Goal: Task Accomplishment & Management: Manage account settings

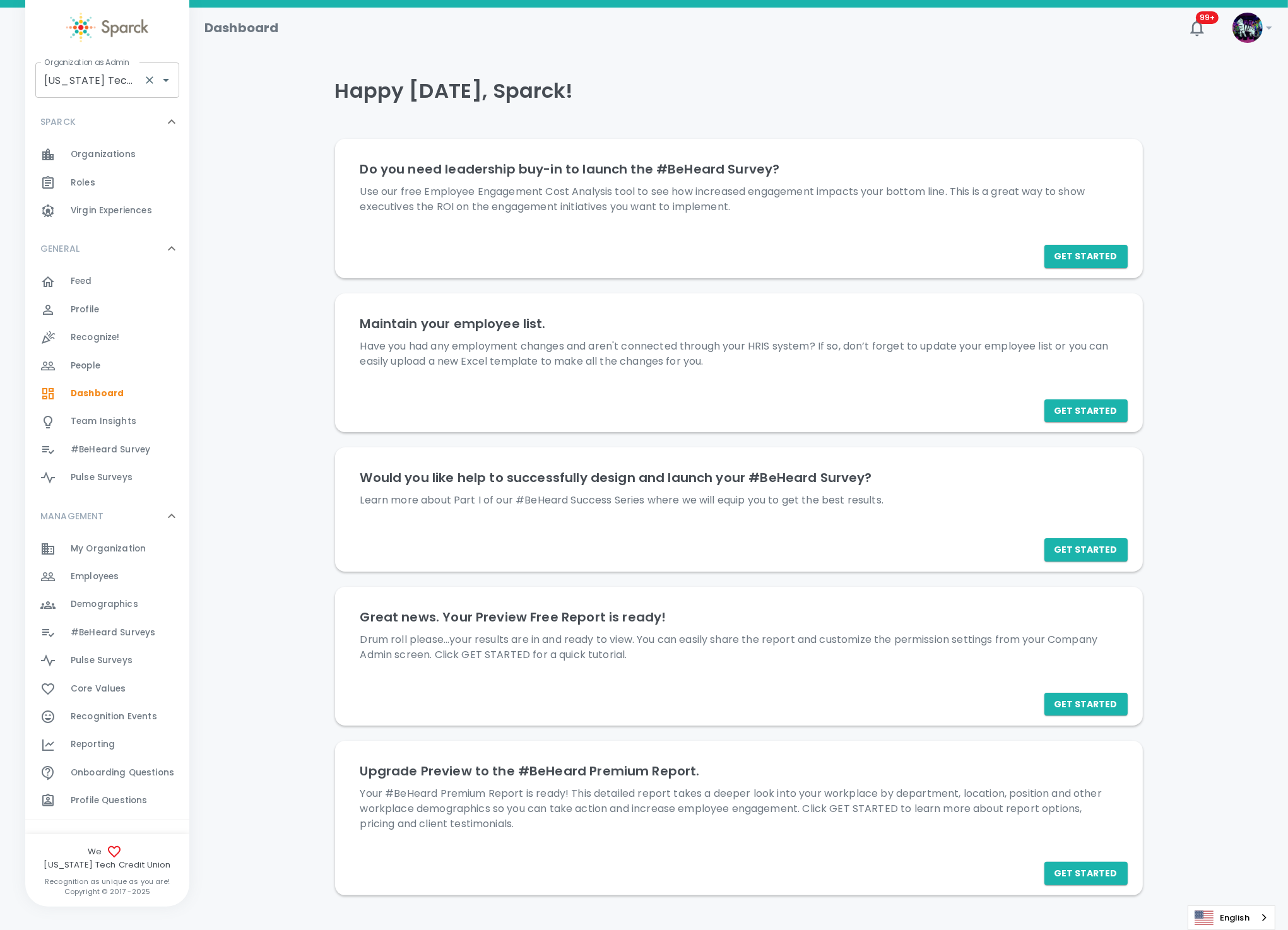
click at [82, 80] on input "Texas Tech Credit Union • 760" at bounding box center [90, 80] width 98 height 24
click at [104, 108] on li "[PERSON_NAME] • 1486" at bounding box center [108, 114] width 144 height 22
type input "[PERSON_NAME] • 1486"
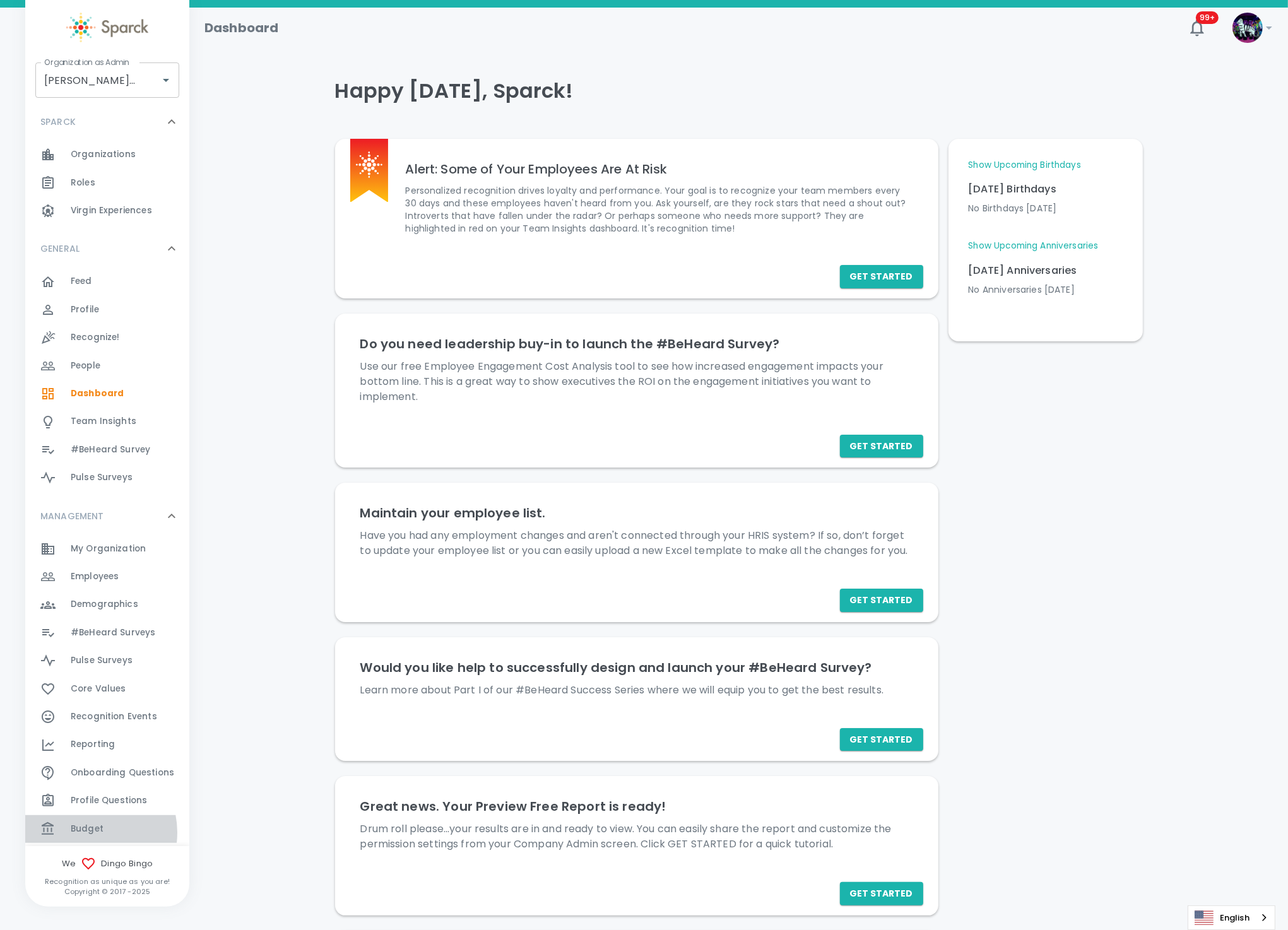
click at [87, 831] on span "Budget" at bounding box center [87, 829] width 33 height 12
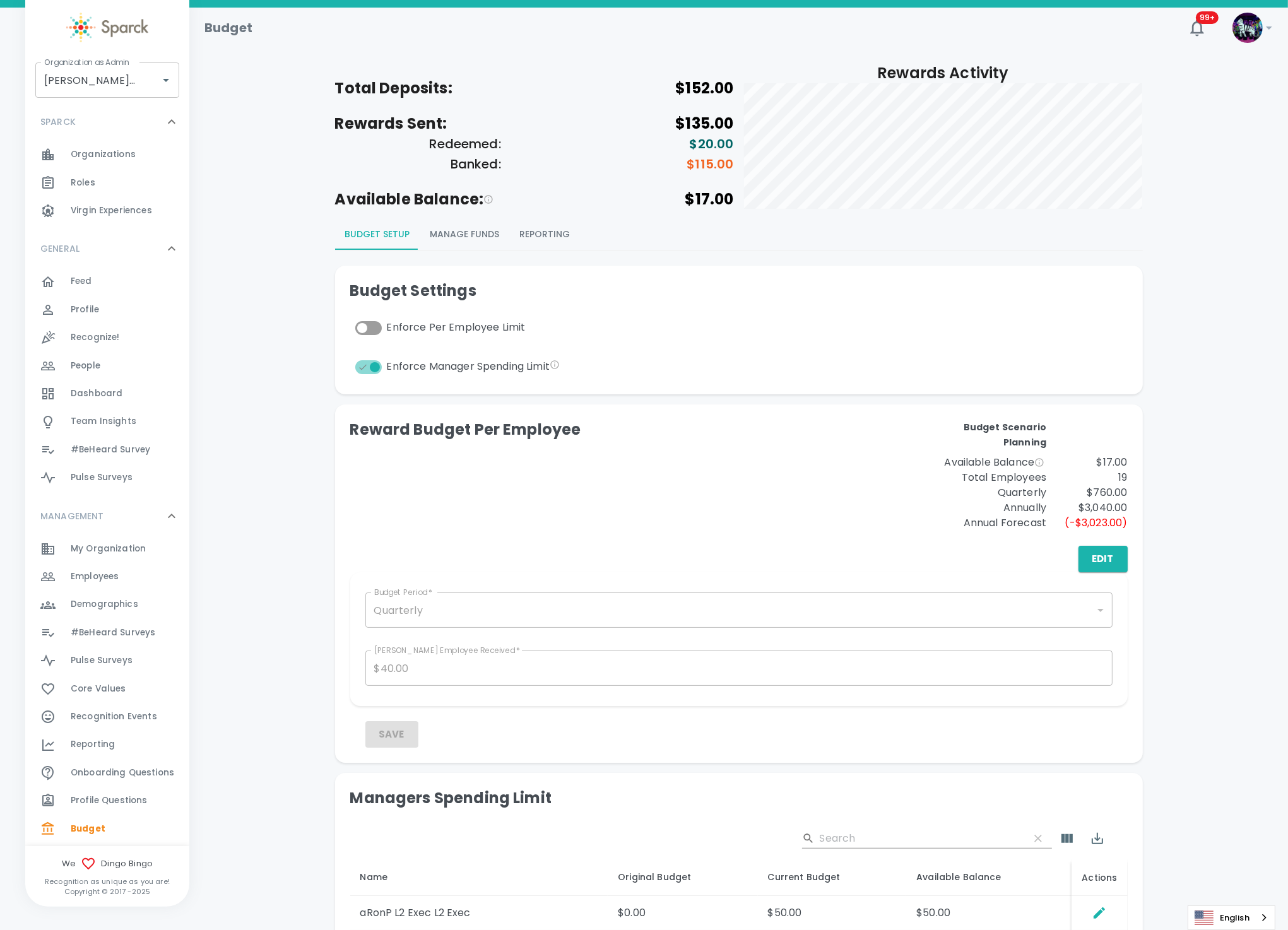
click at [475, 234] on button "Manage Funds" at bounding box center [465, 234] width 90 height 30
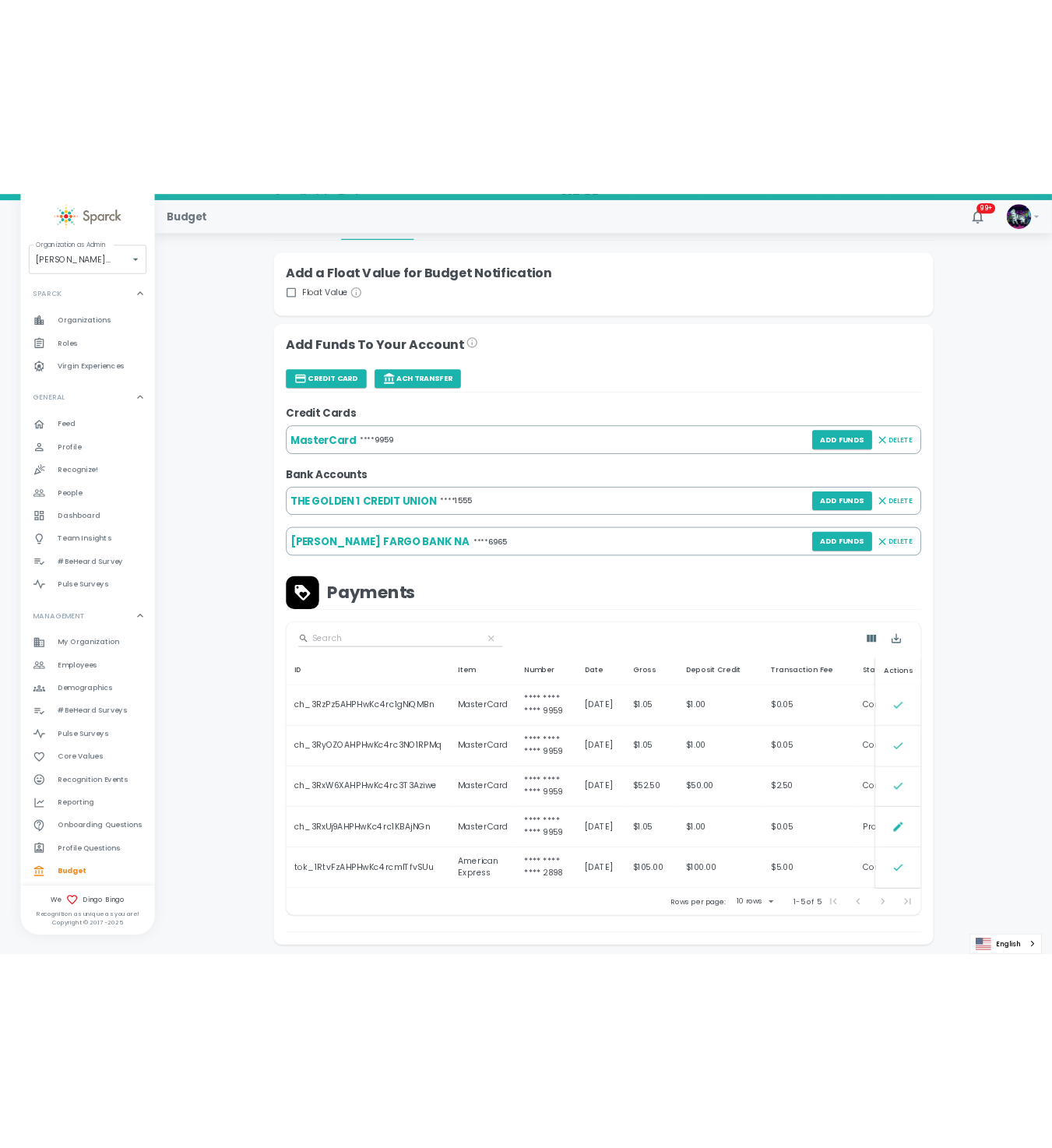
scroll to position [331, 0]
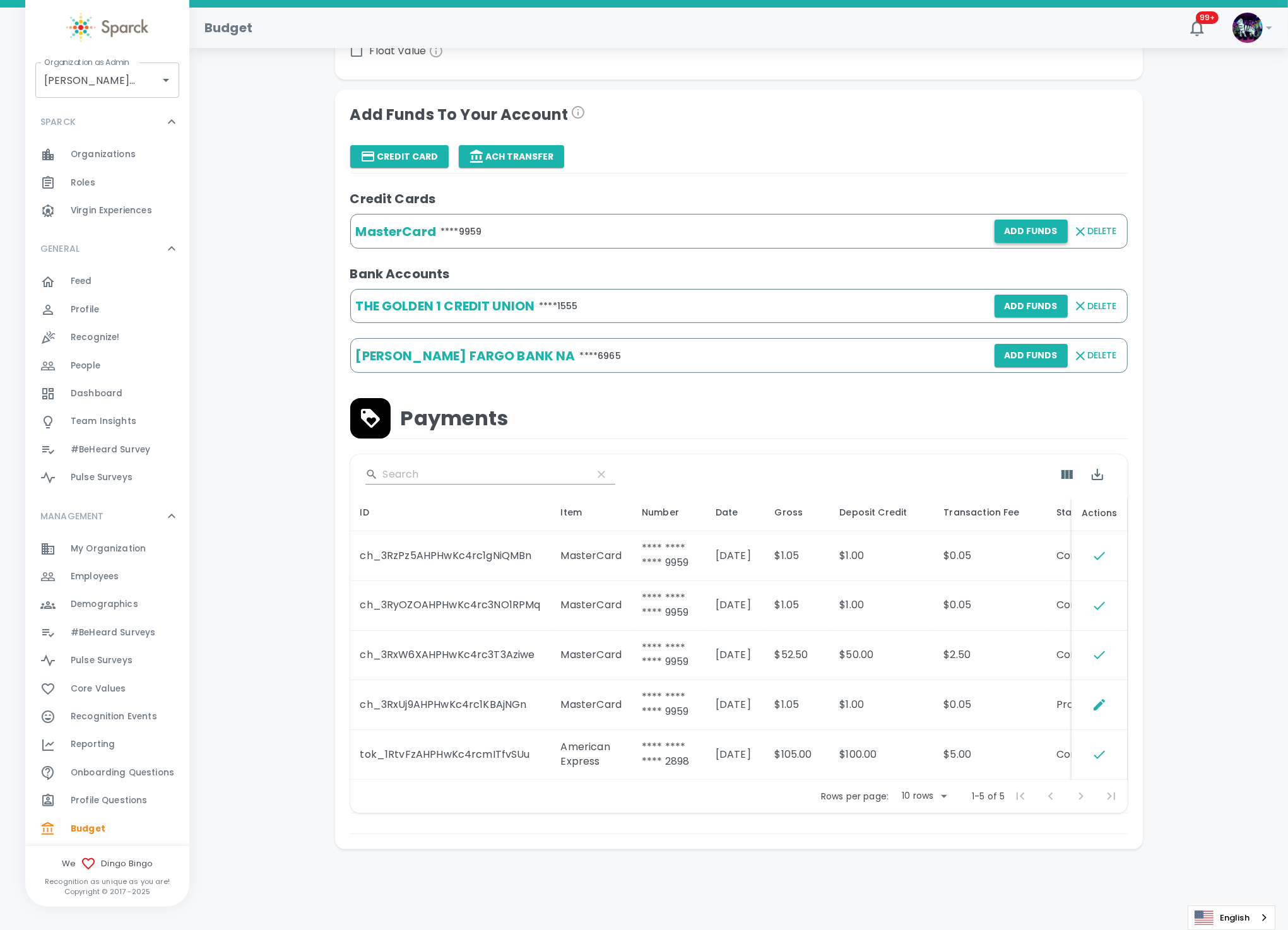
click at [1017, 222] on button "Add Funds" at bounding box center [1031, 231] width 74 height 23
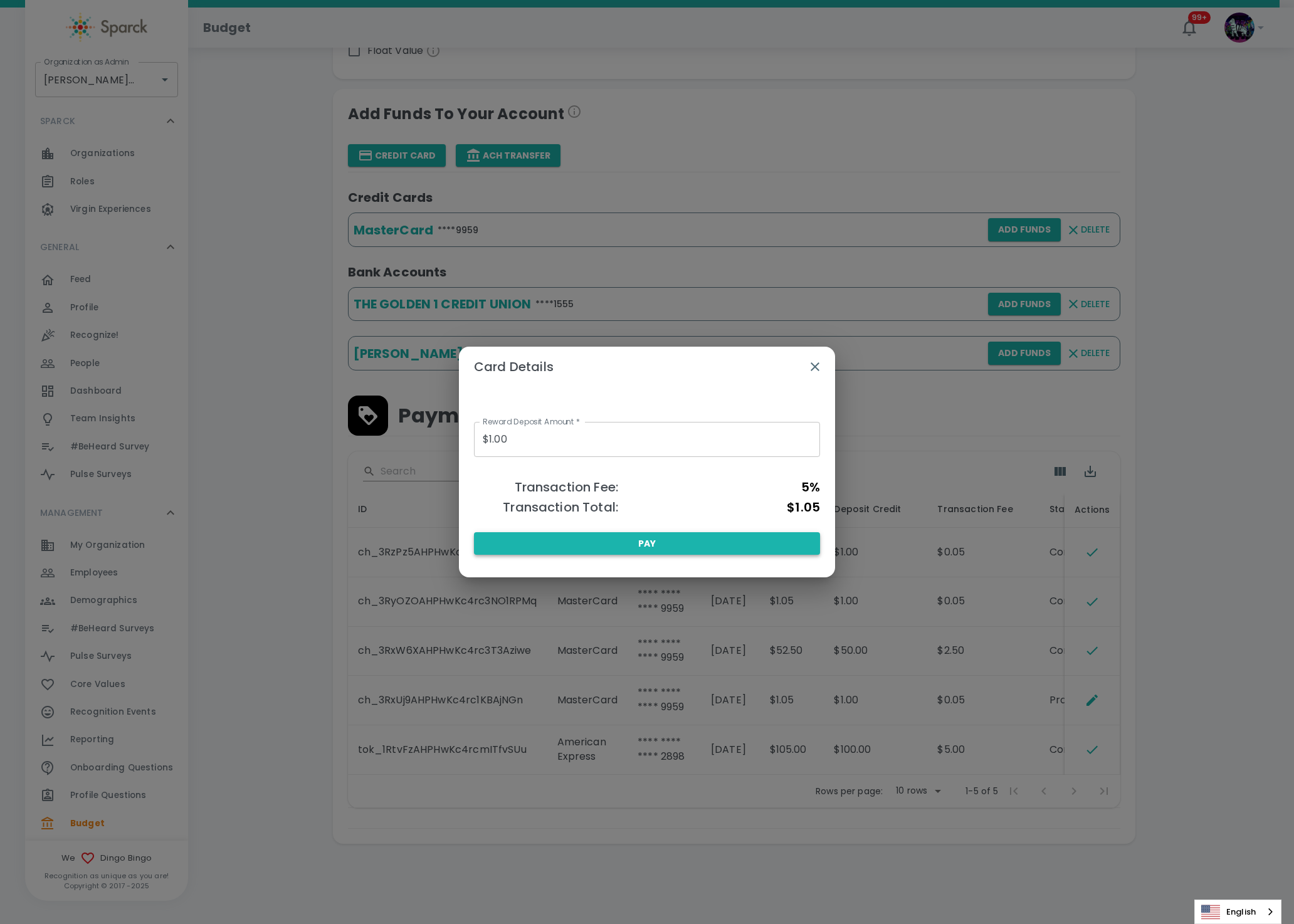
click at [704, 540] on button "Pay" at bounding box center [647, 543] width 346 height 23
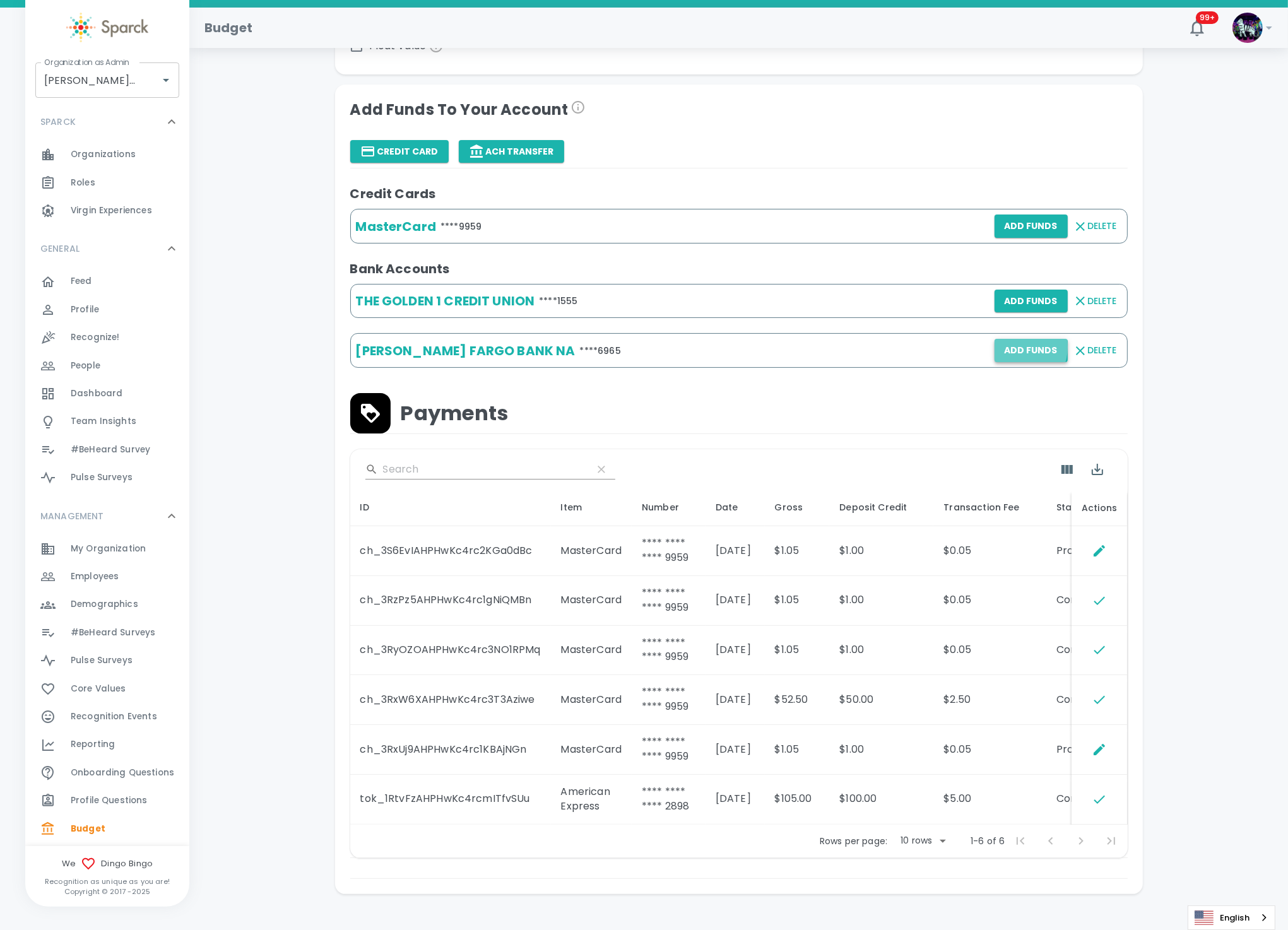
click at [1016, 347] on button "Add Funds" at bounding box center [1031, 350] width 74 height 23
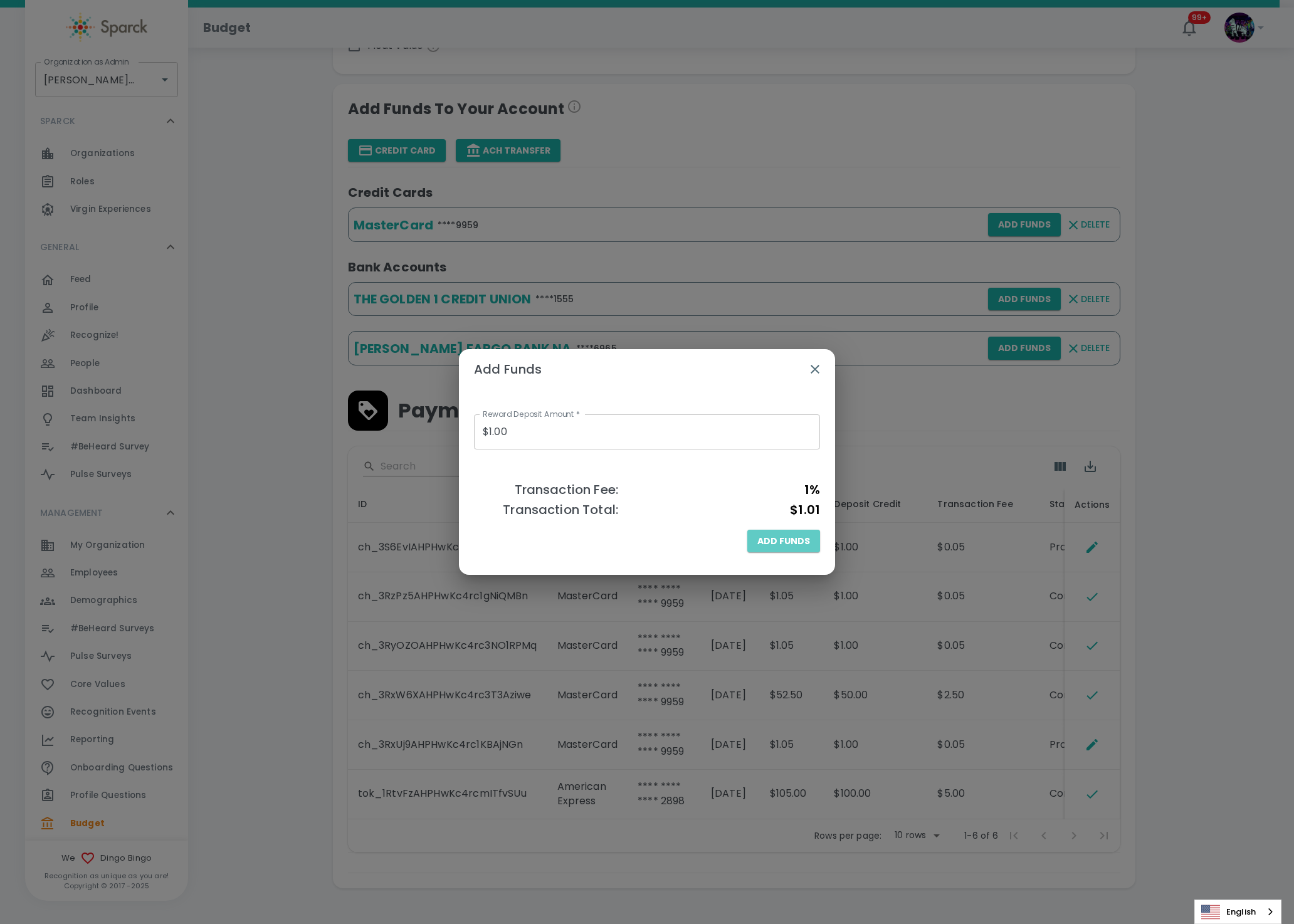
click at [793, 539] on span "Add Funds" at bounding box center [783, 541] width 52 height 15
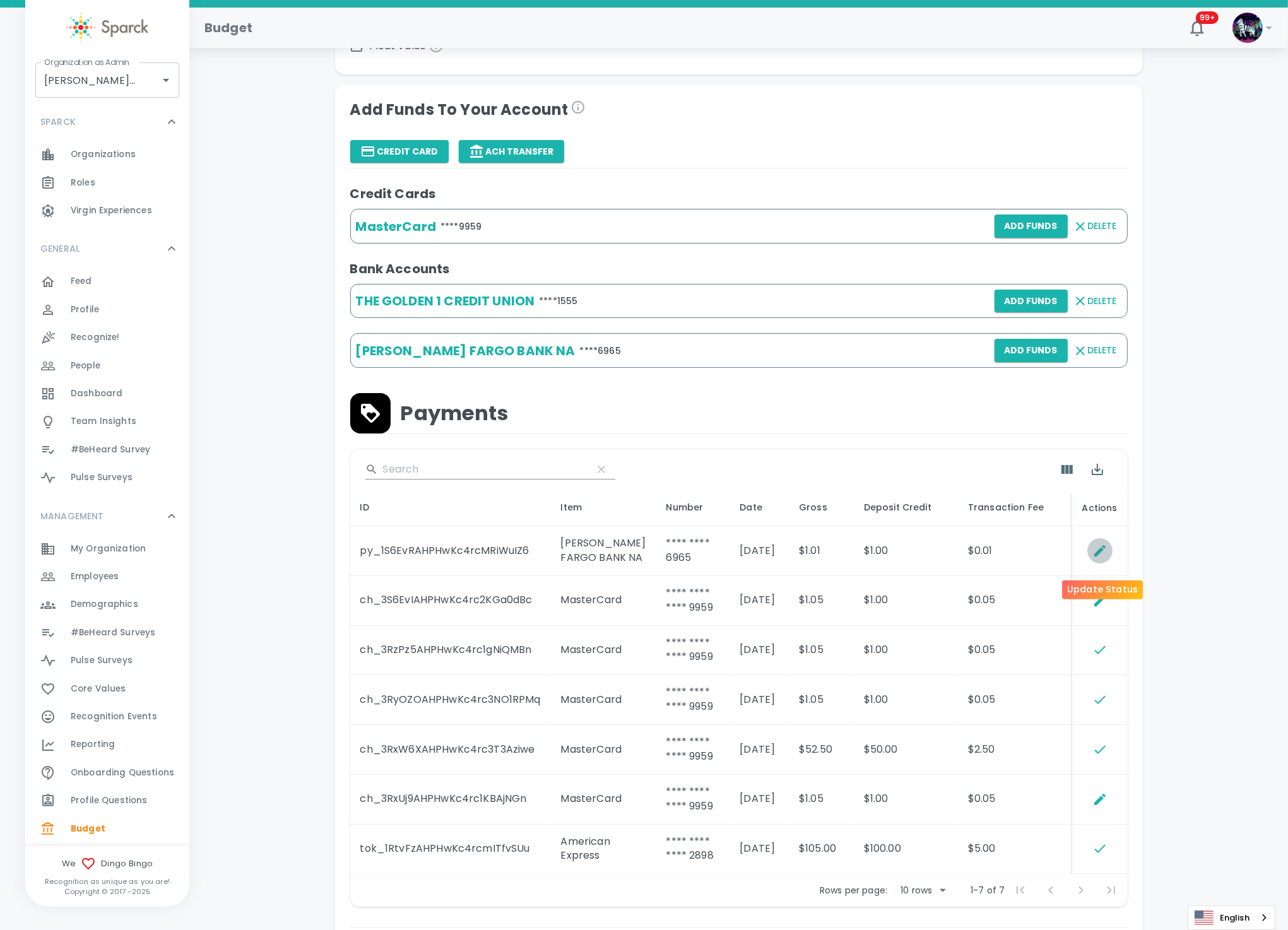
click at [1098, 556] on icon "Update Status" at bounding box center [1100, 551] width 15 height 15
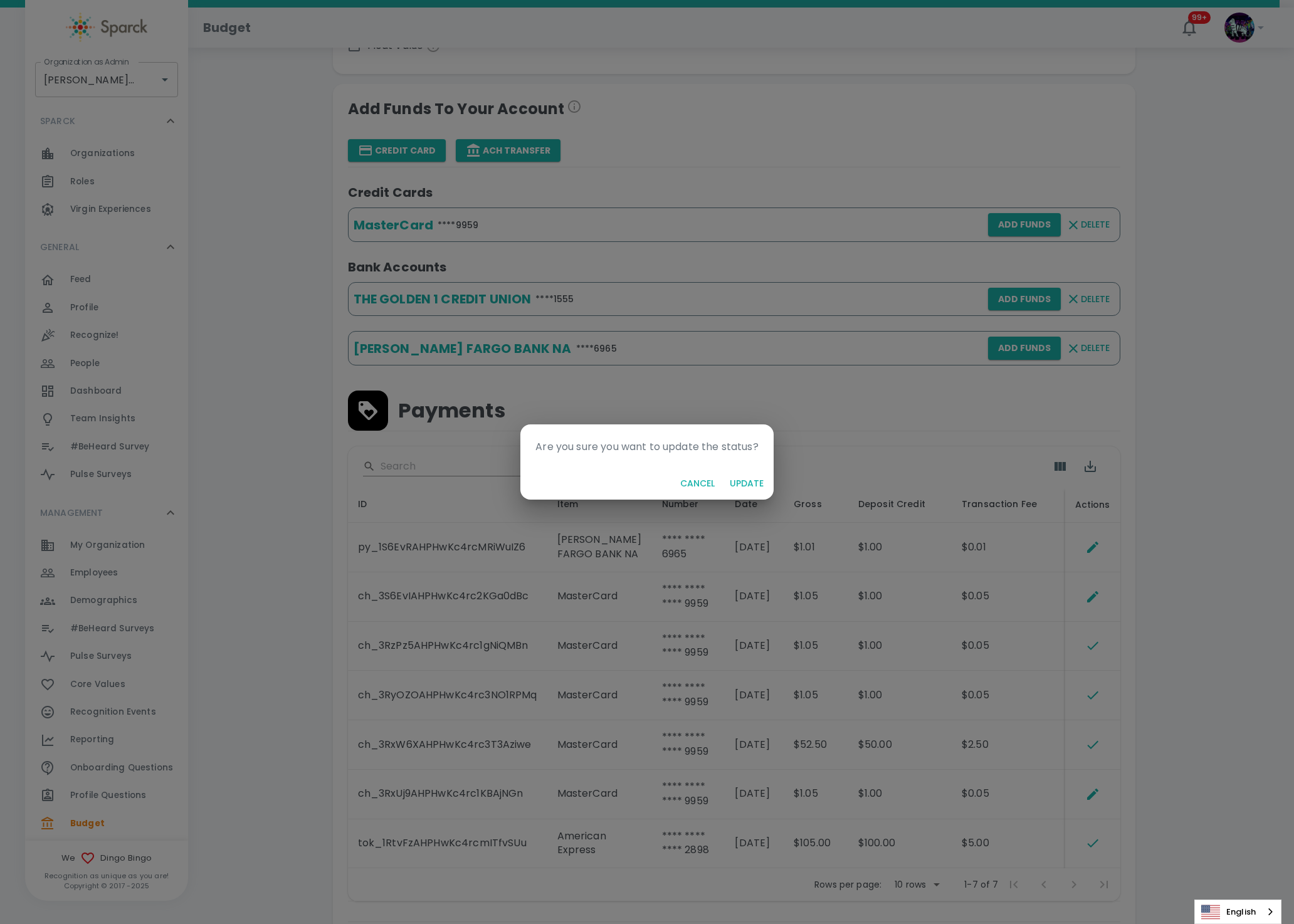
click at [739, 477] on button "Update" at bounding box center [747, 484] width 44 height 23
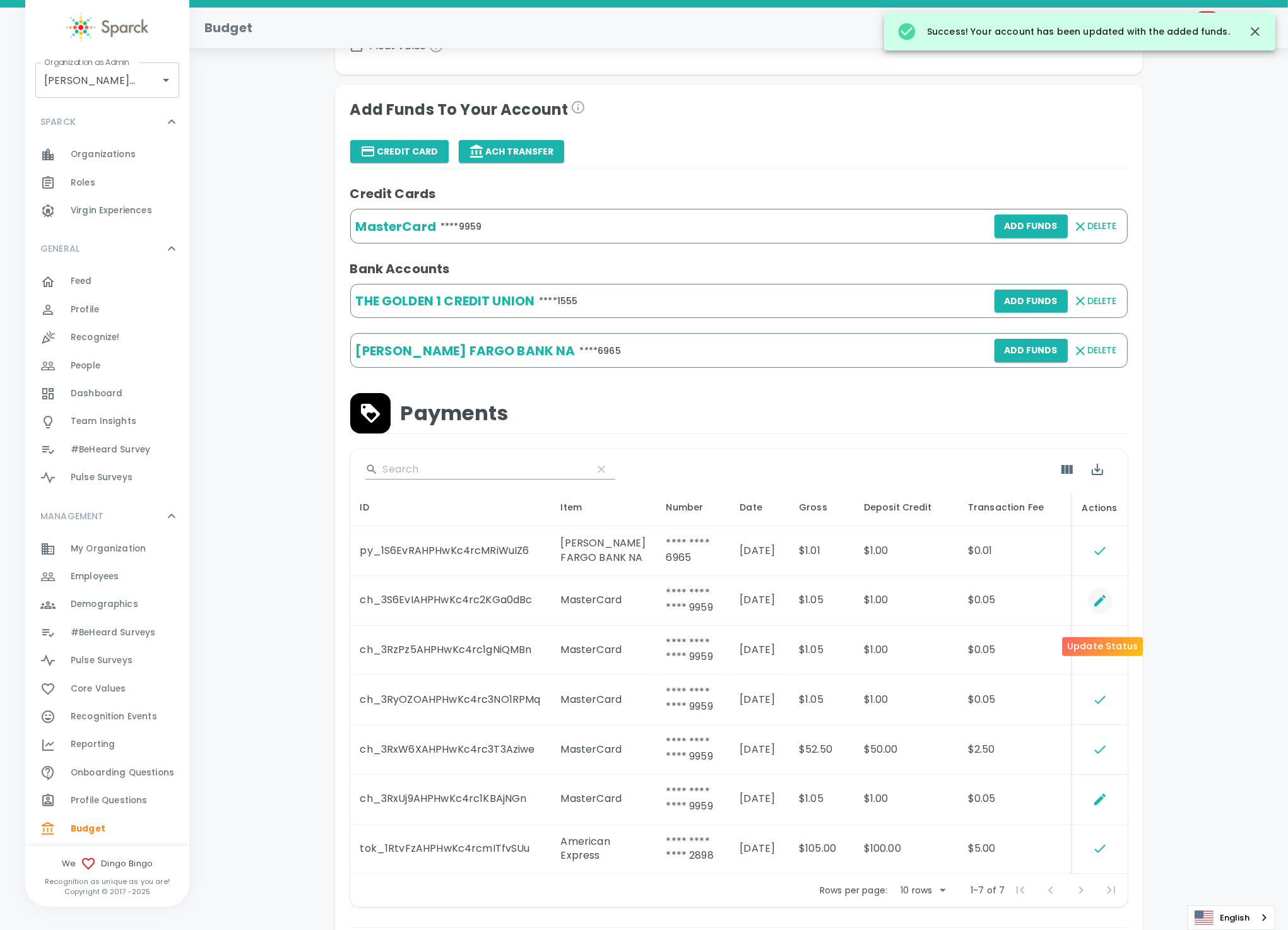
click at [1101, 607] on icon "Update Status" at bounding box center [1099, 600] width 12 height 12
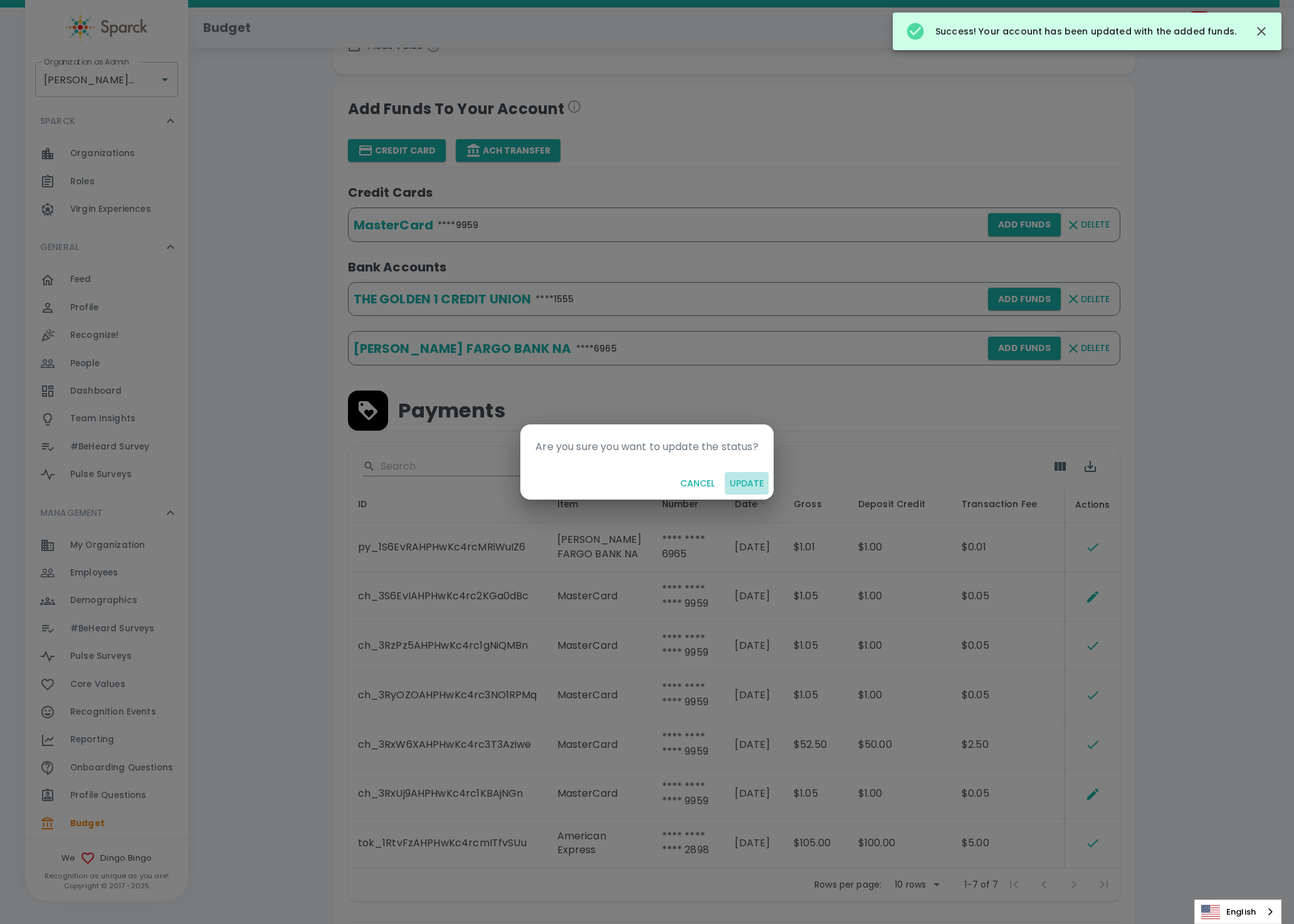
click at [738, 481] on button "Update" at bounding box center [747, 484] width 44 height 23
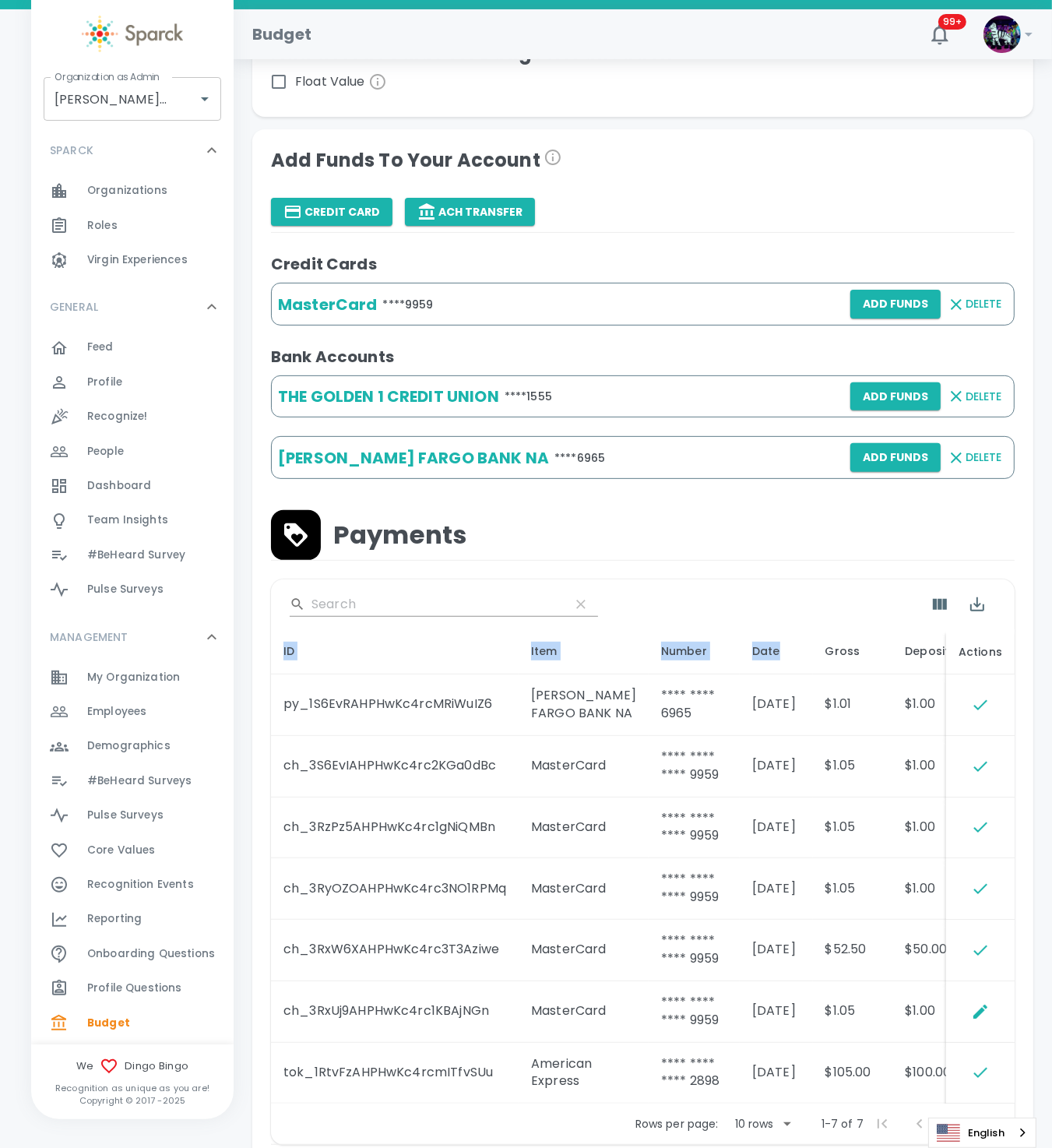
drag, startPoint x: 603, startPoint y: 593, endPoint x: 759, endPoint y: 606, distance: 156.5
click at [789, 610] on div "​" at bounding box center [642, 605] width 744 height 50
drag, startPoint x: 759, startPoint y: 606, endPoint x: 642, endPoint y: 595, distance: 117.5
click at [748, 598] on div "​" at bounding box center [642, 605] width 744 height 50
click at [647, 588] on div "​" at bounding box center [642, 605] width 744 height 50
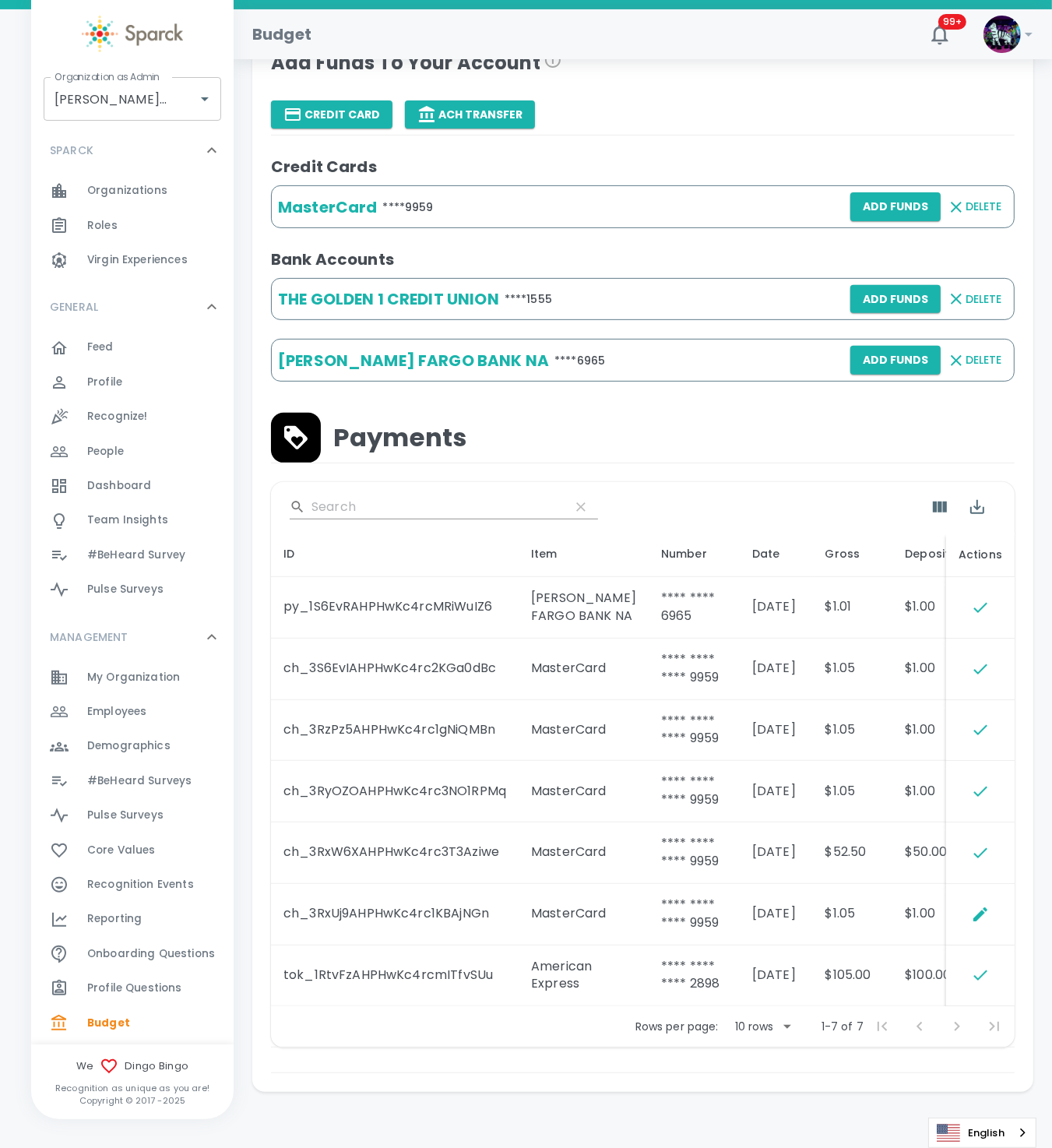
scroll to position [467, 0]
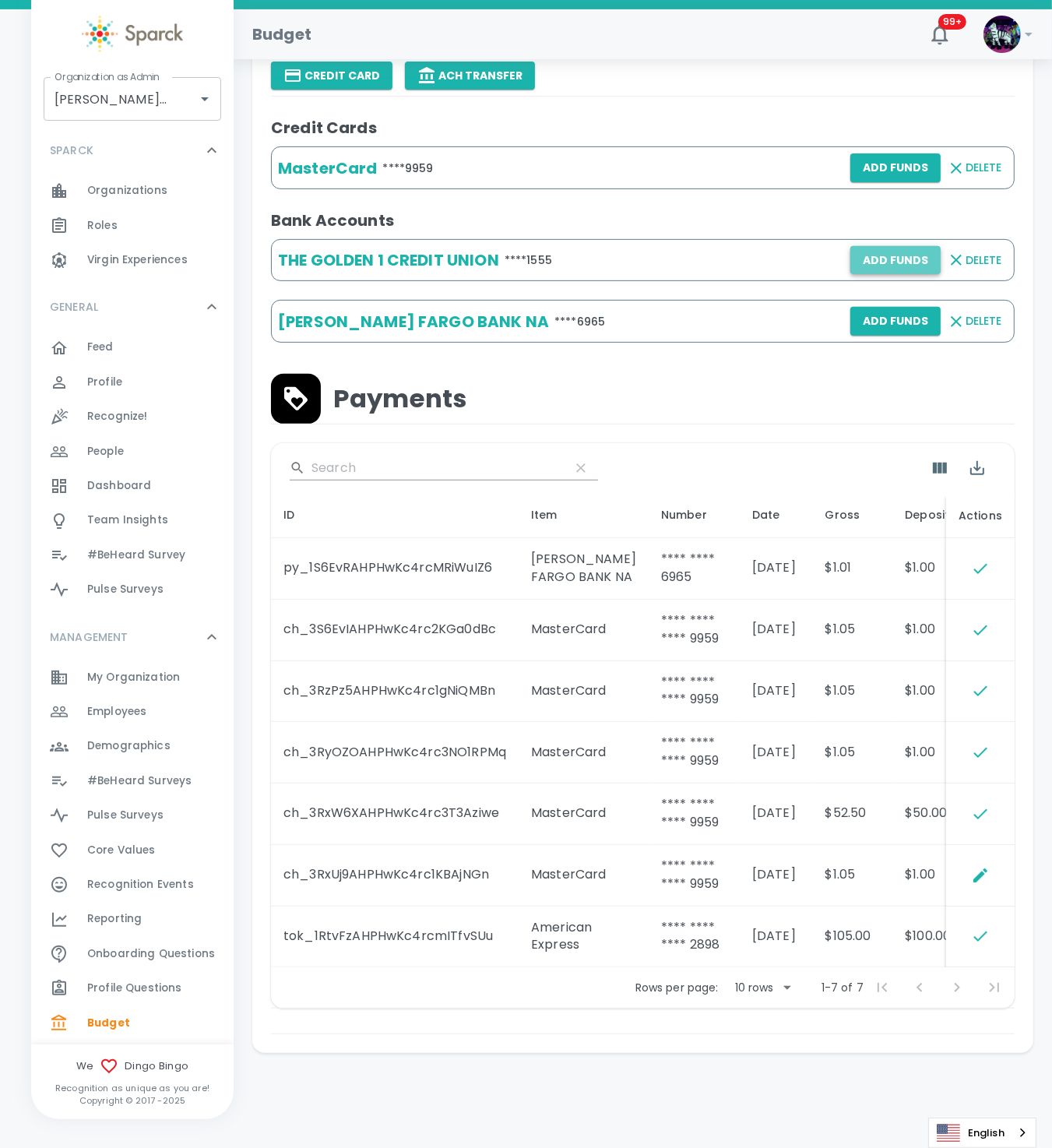
click at [904, 260] on button "Add Funds" at bounding box center [894, 261] width 91 height 29
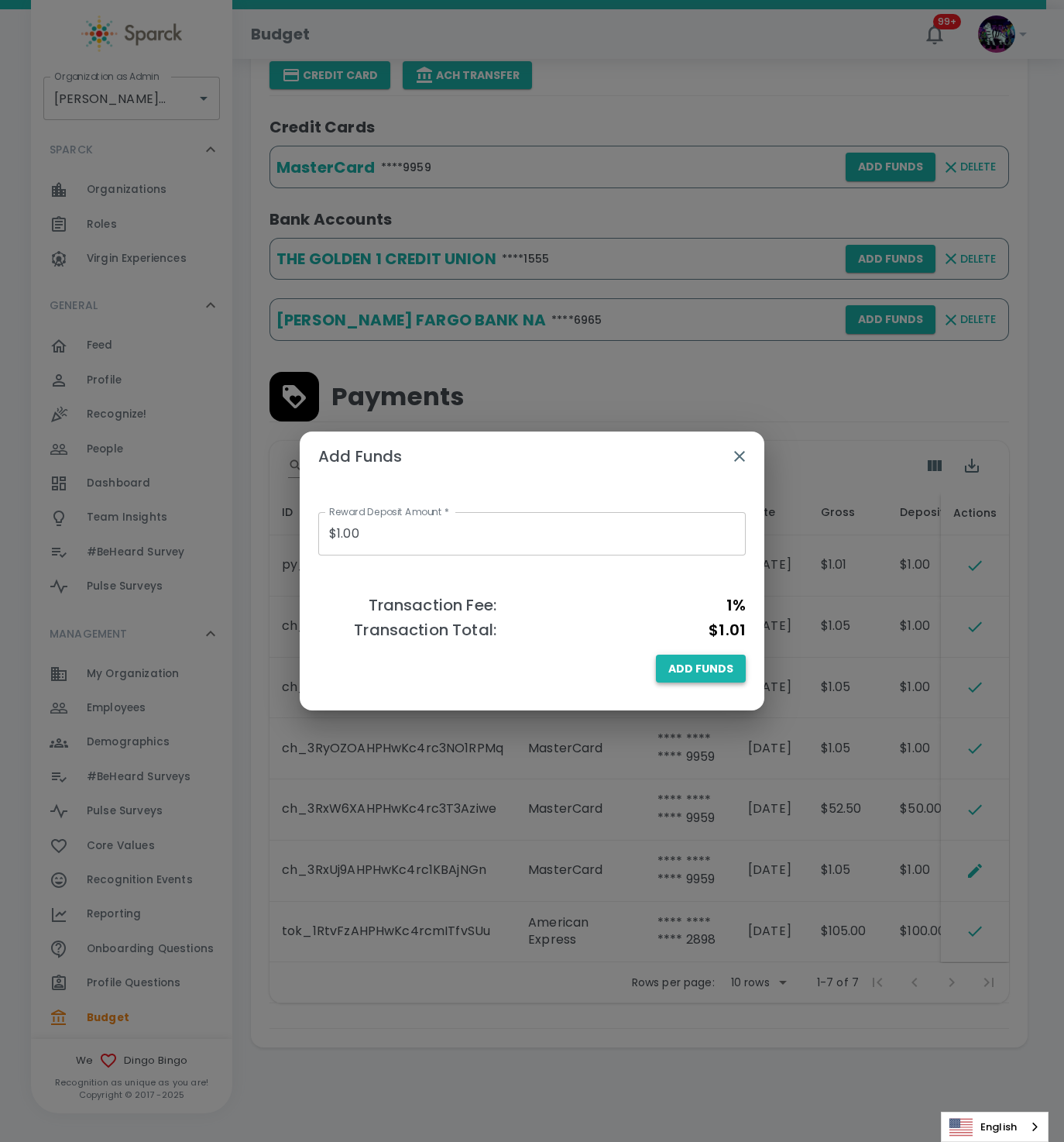
click at [709, 670] on span "Add Funds" at bounding box center [701, 669] width 65 height 19
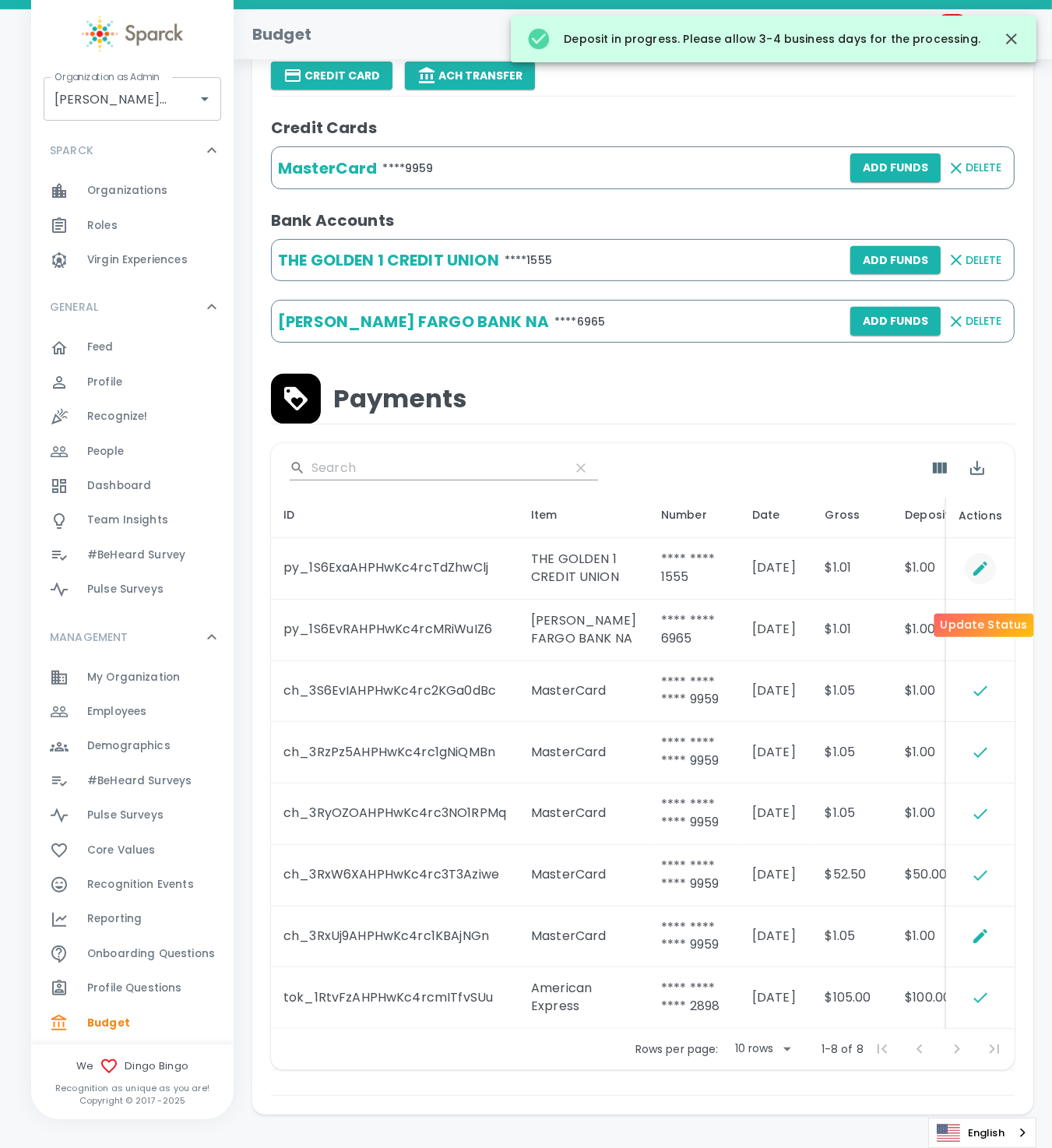
click at [985, 578] on icon "Update Status" at bounding box center [980, 568] width 19 height 19
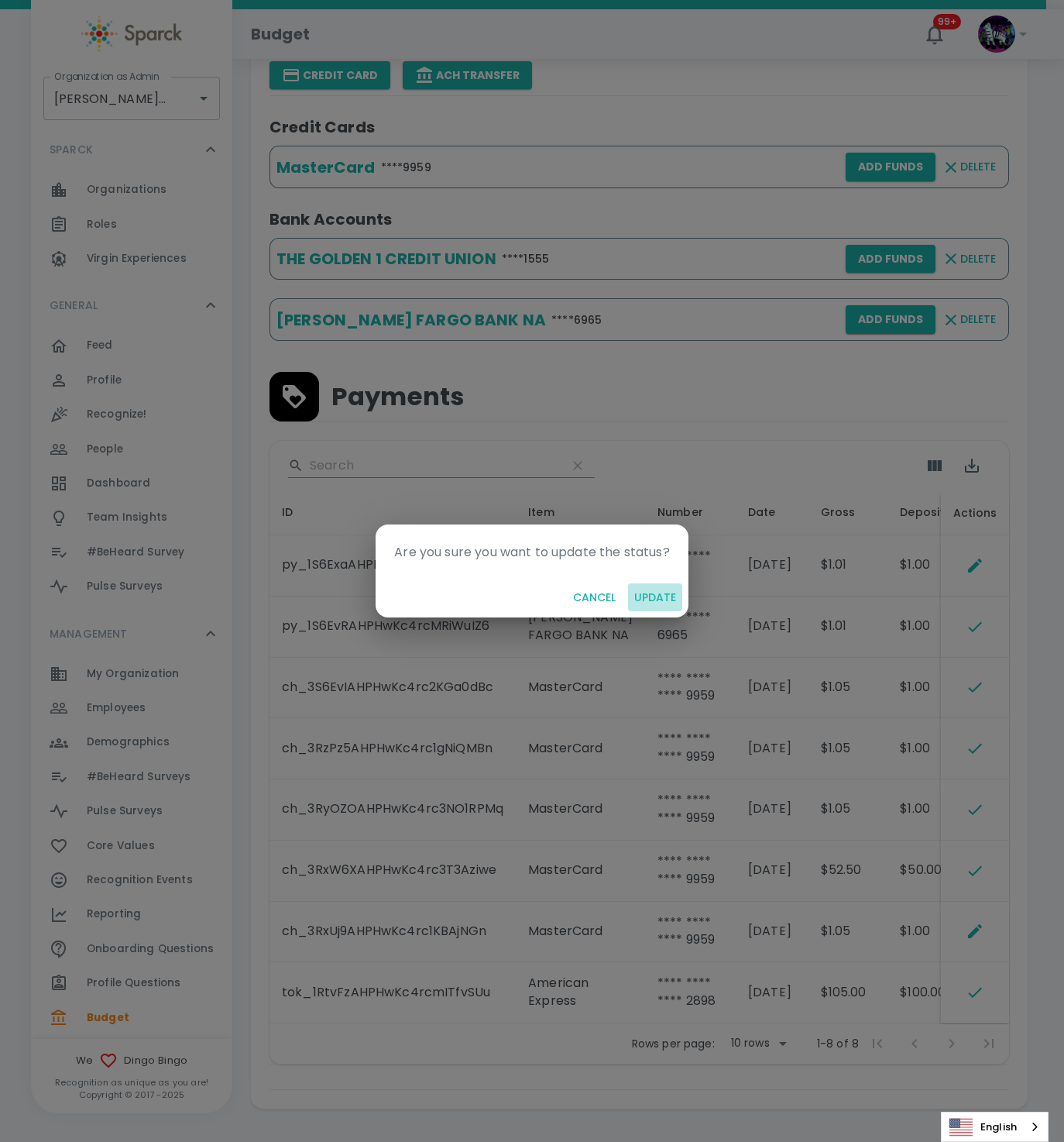
click at [634, 601] on button "Update" at bounding box center [655, 598] width 54 height 29
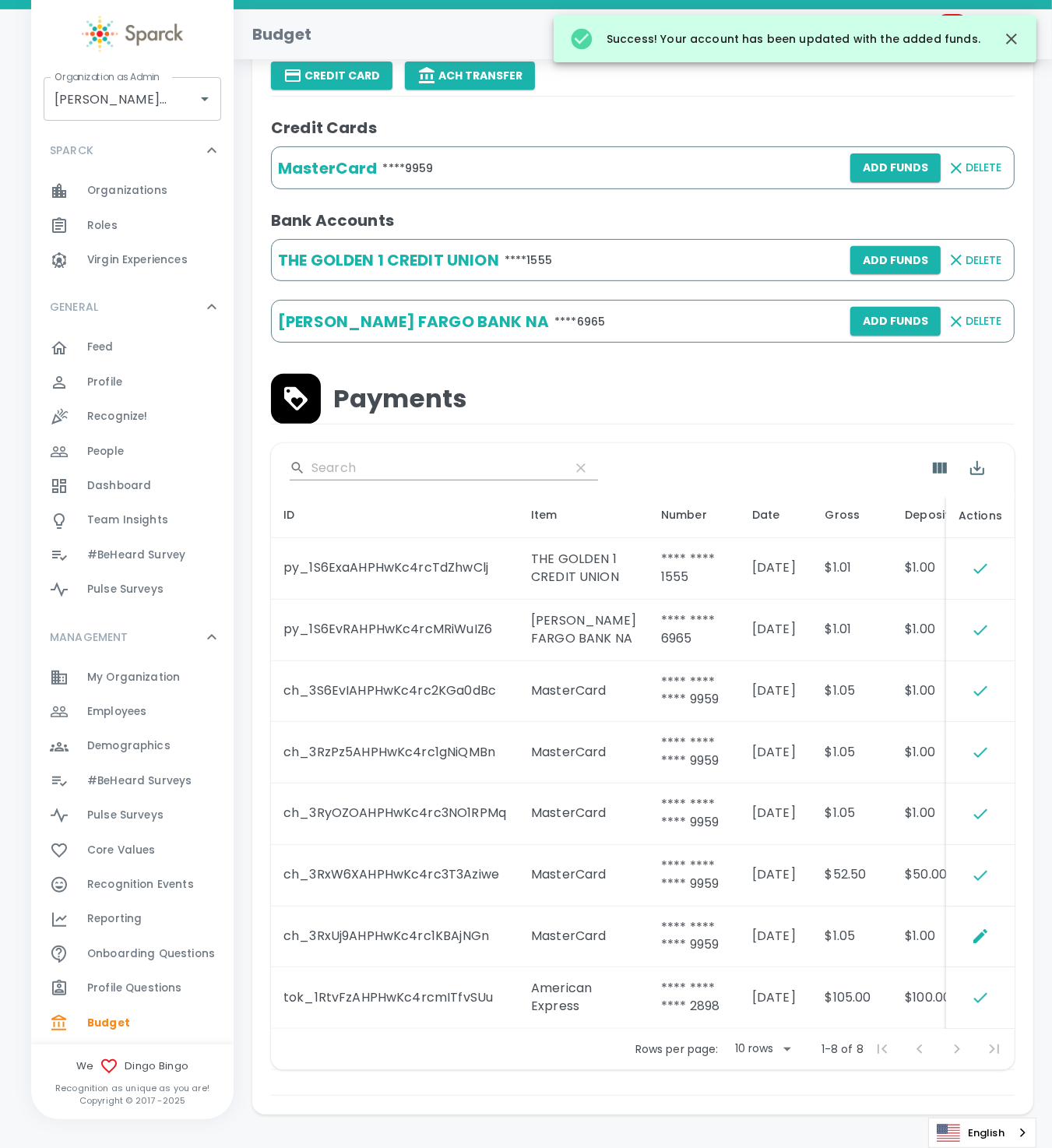
click at [667, 386] on div "Payments" at bounding box center [642, 398] width 744 height 50
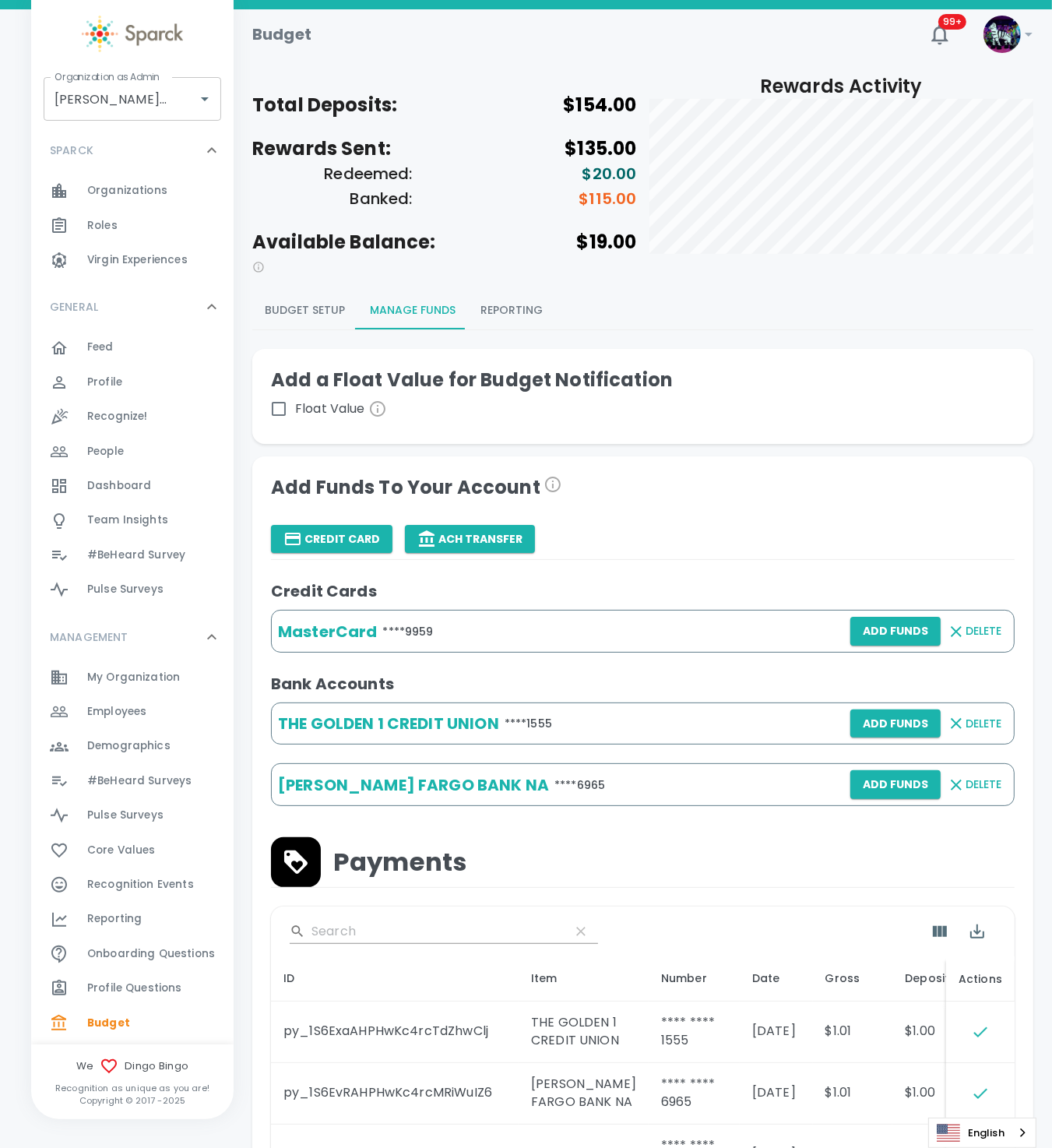
scroll to position [0, 0]
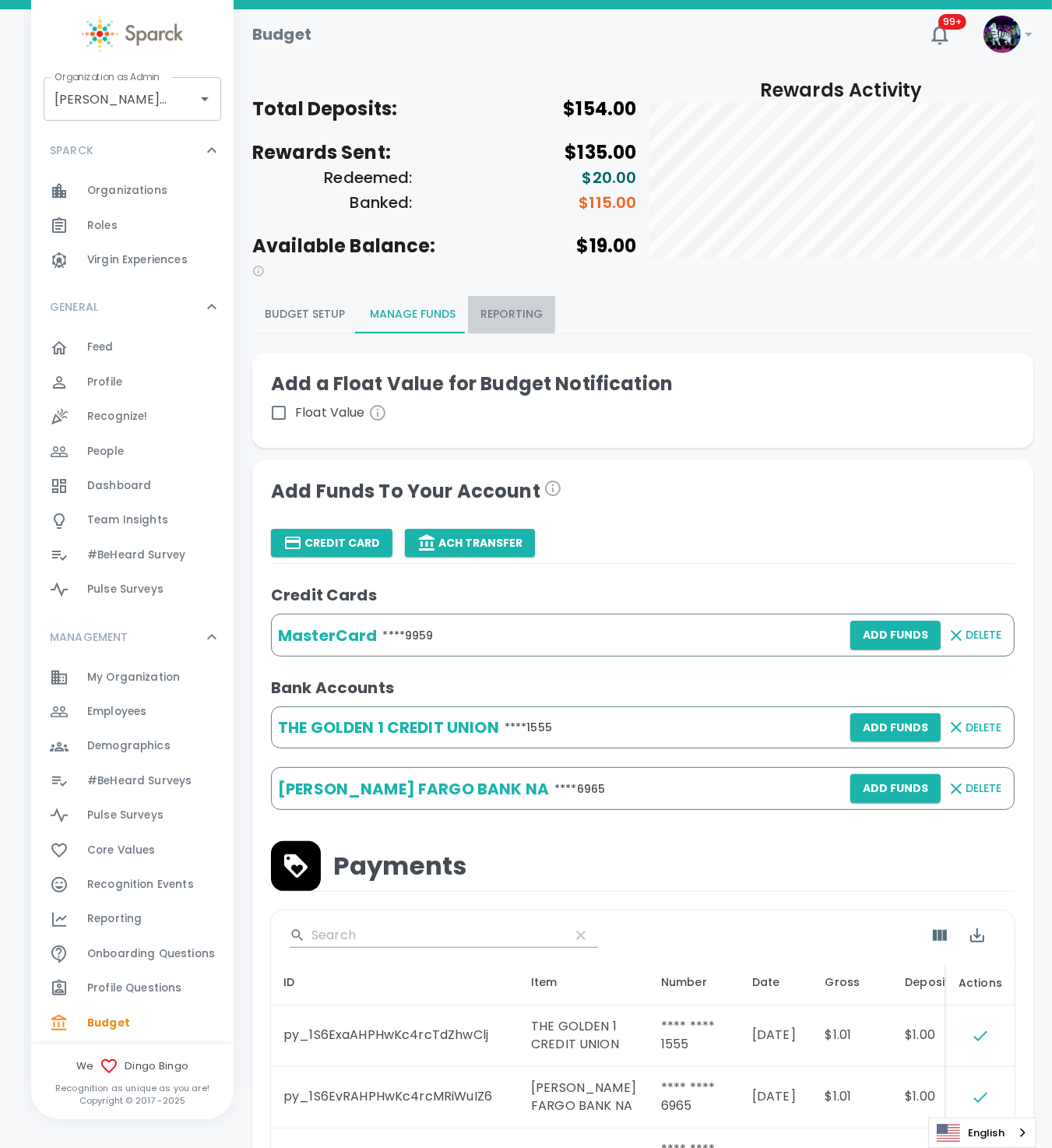
click at [505, 312] on button "Reporting" at bounding box center [511, 314] width 87 height 37
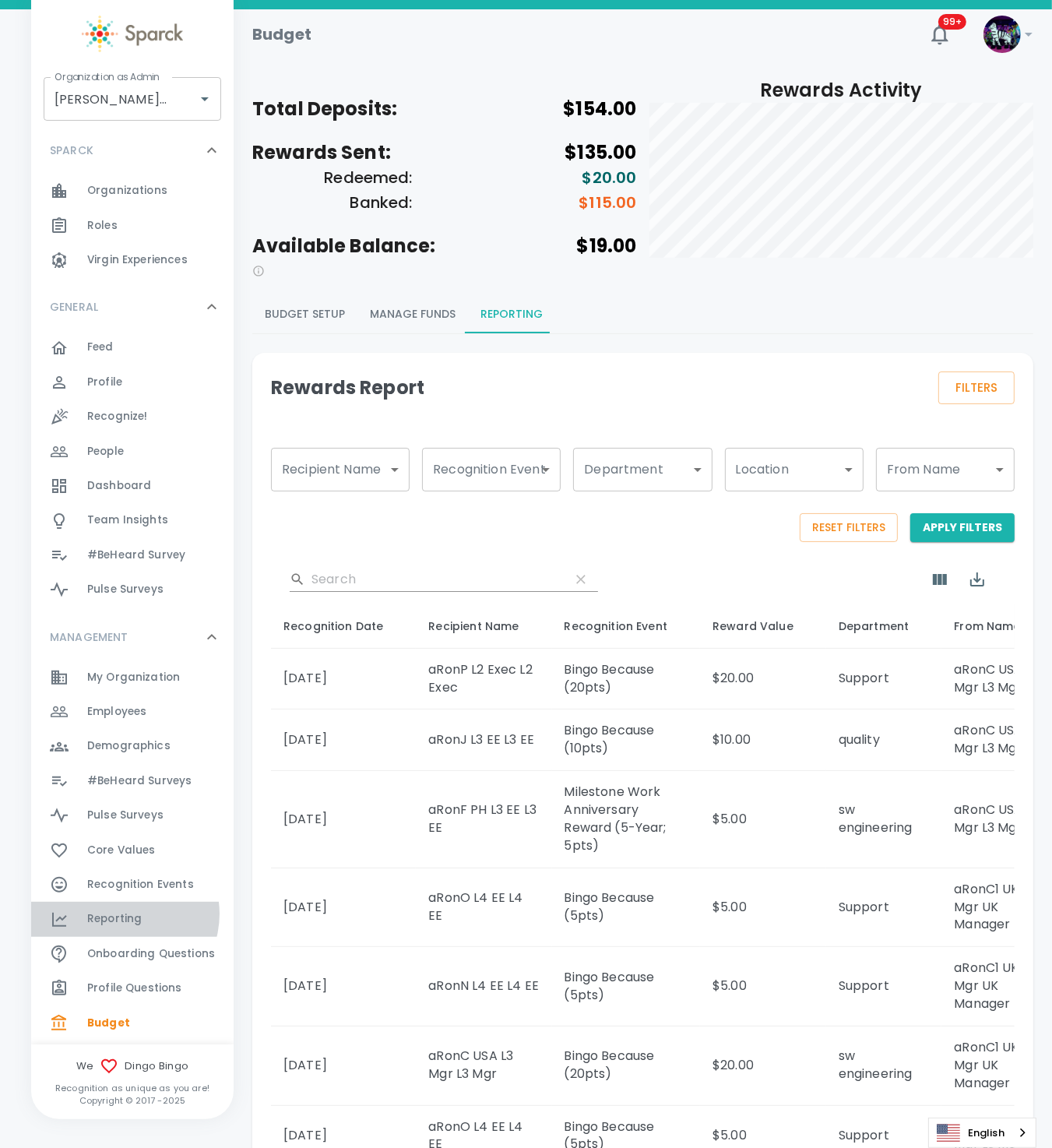
click at [123, 911] on span "Reporting" at bounding box center [114, 919] width 54 height 15
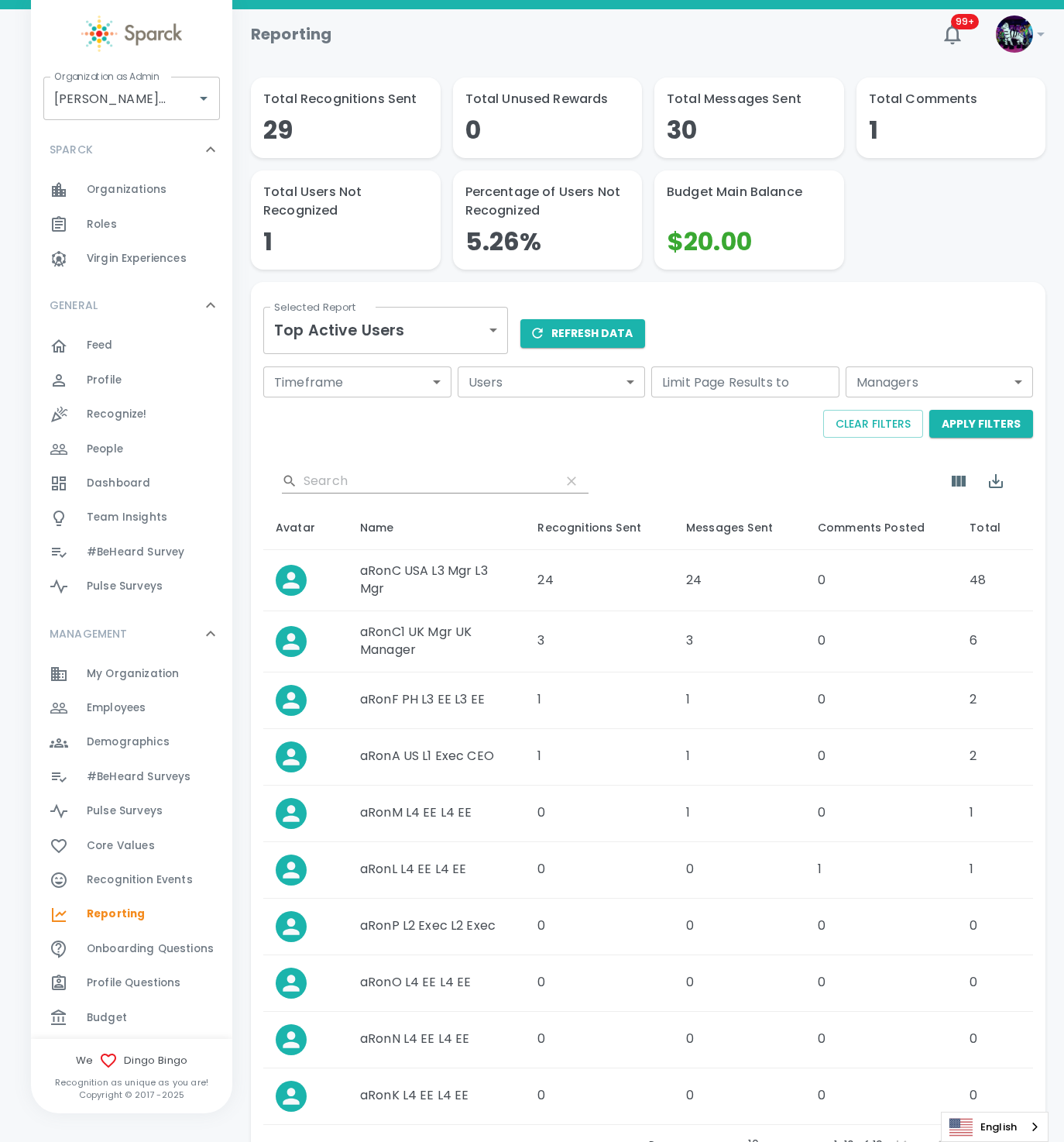
click at [427, 324] on body "Skip Navigation Reporting 99+ ! Organization as Admin Dingo Bingo • 1486 Organi…" at bounding box center [532, 629] width 1064 height 1259
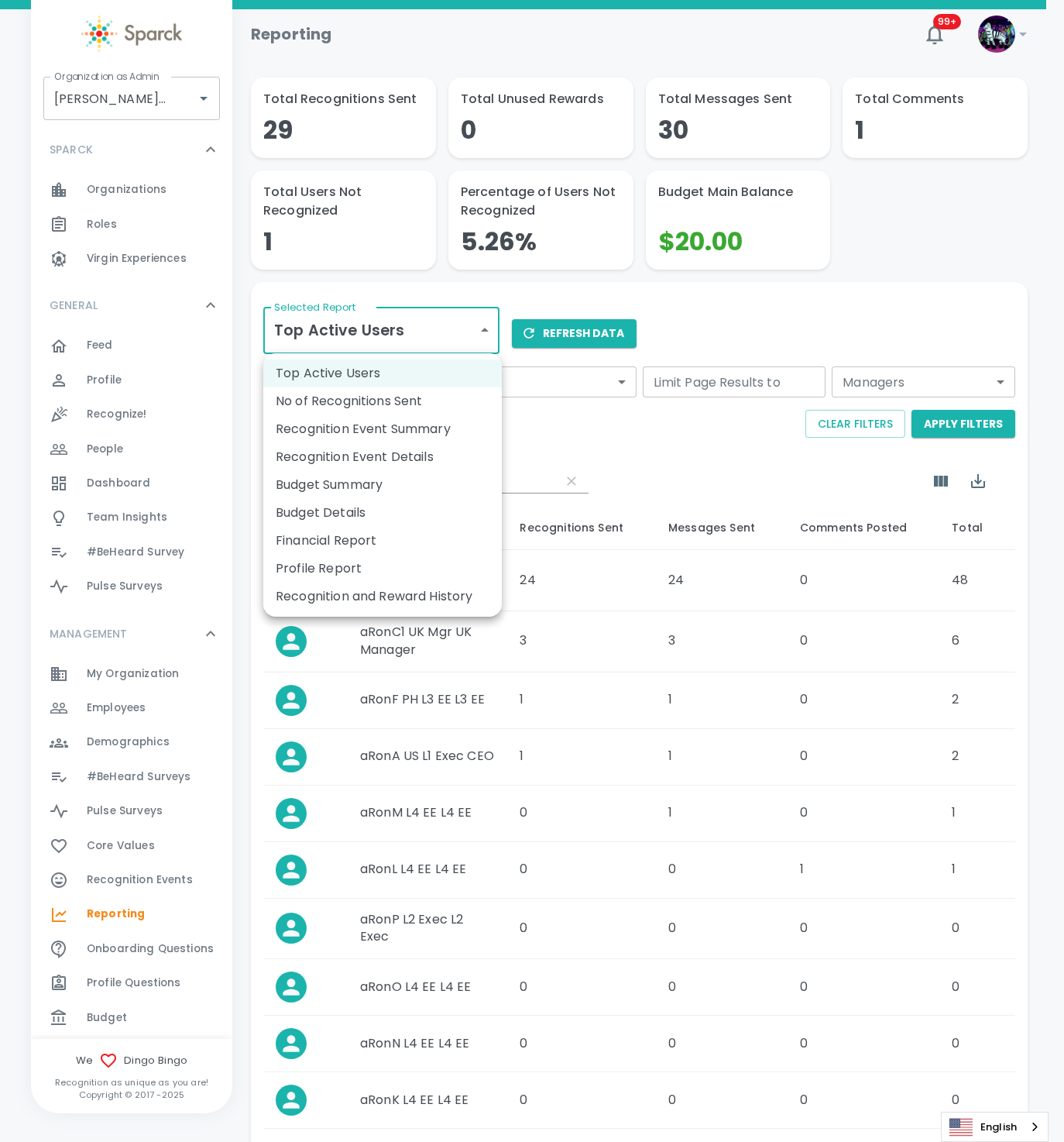
click at [402, 486] on li "Budget Summary" at bounding box center [382, 485] width 238 height 28
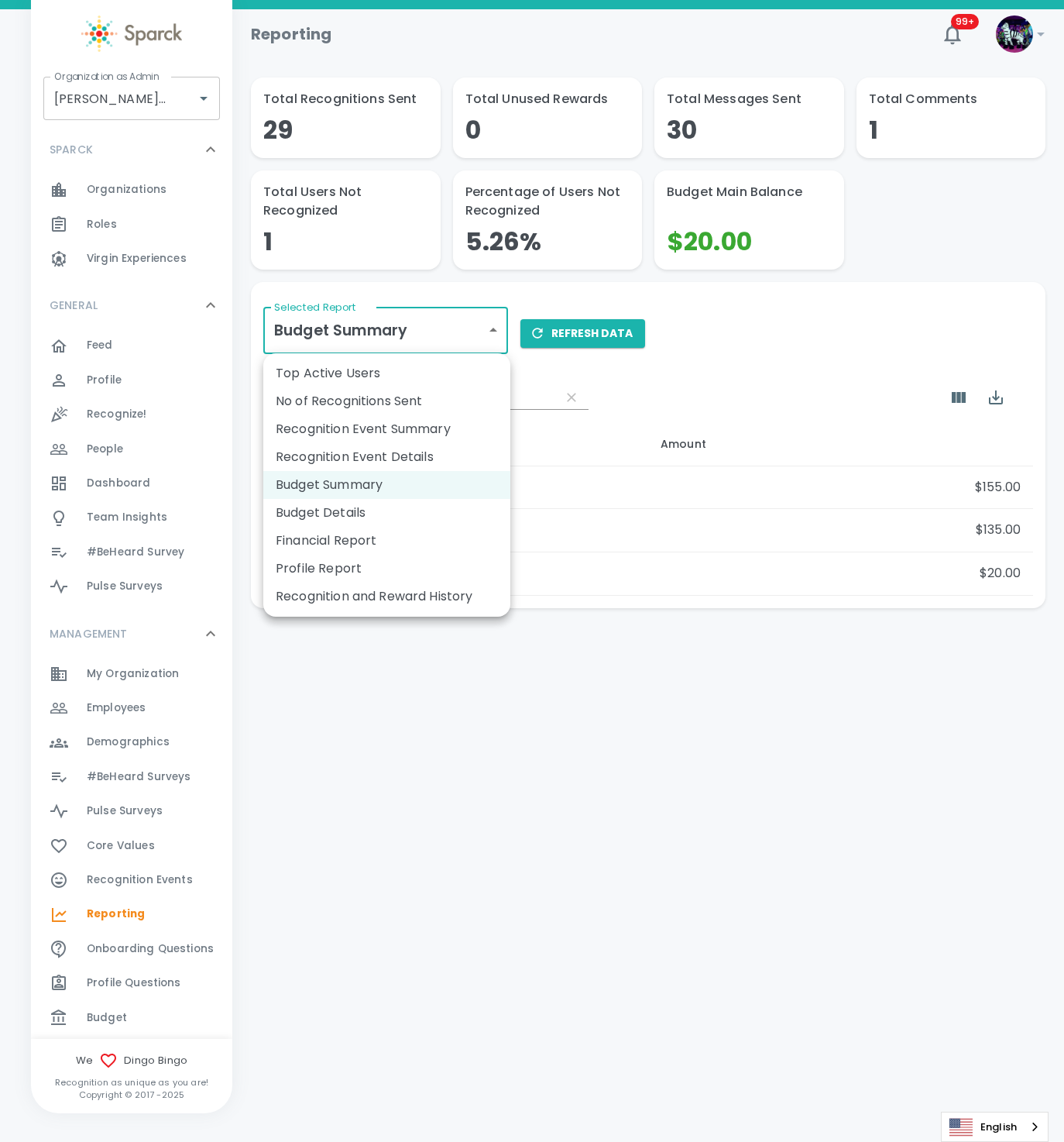
click at [360, 312] on body "Skip Navigation Reporting 99+ ! Organization as Admin Dingo Bingo • 1486 Organi…" at bounding box center [532, 344] width 1064 height 689
click at [342, 506] on li "Budget Details" at bounding box center [387, 512] width 247 height 28
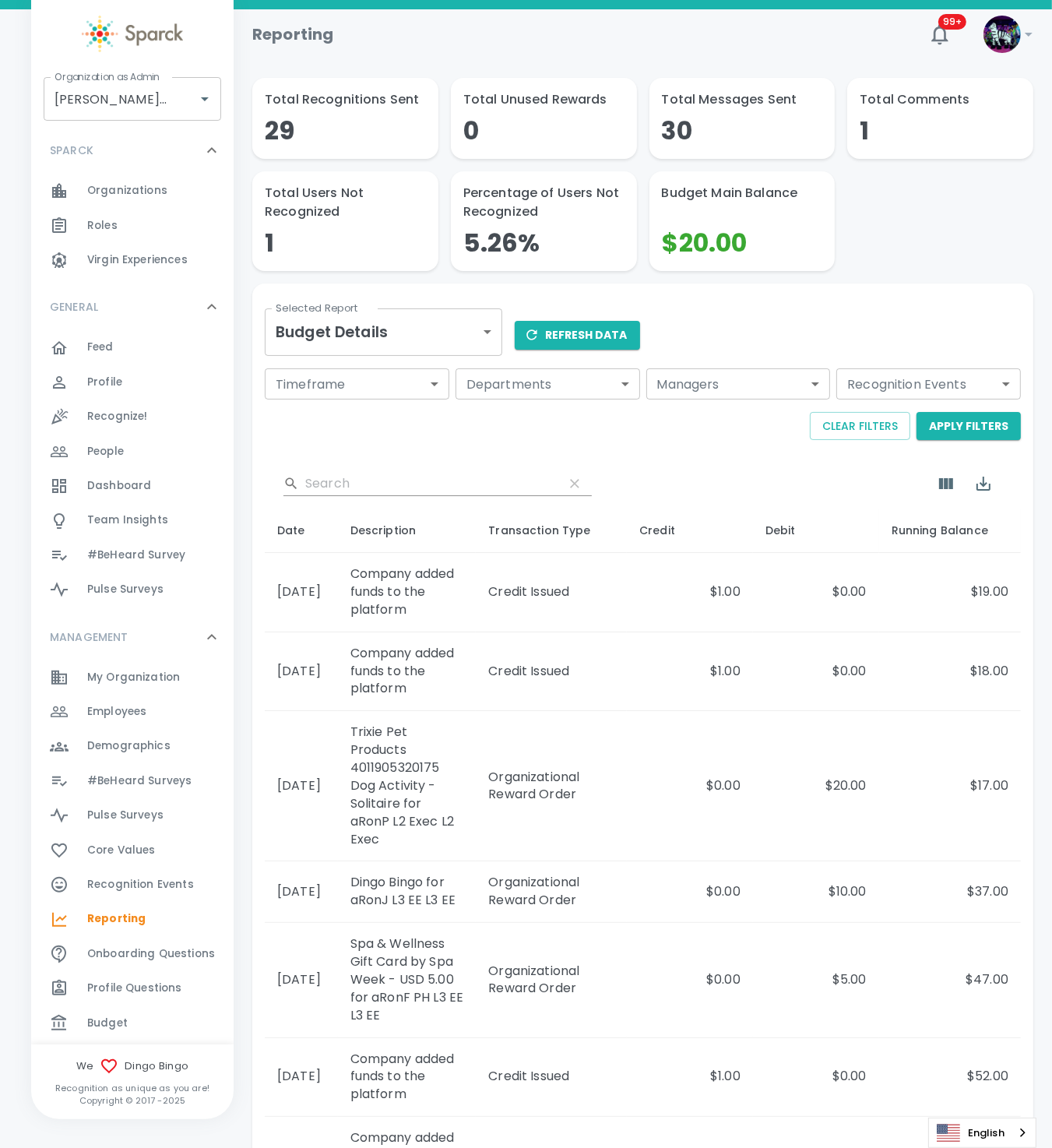
click at [147, 1013] on div "Budget 0" at bounding box center [159, 1023] width 146 height 22
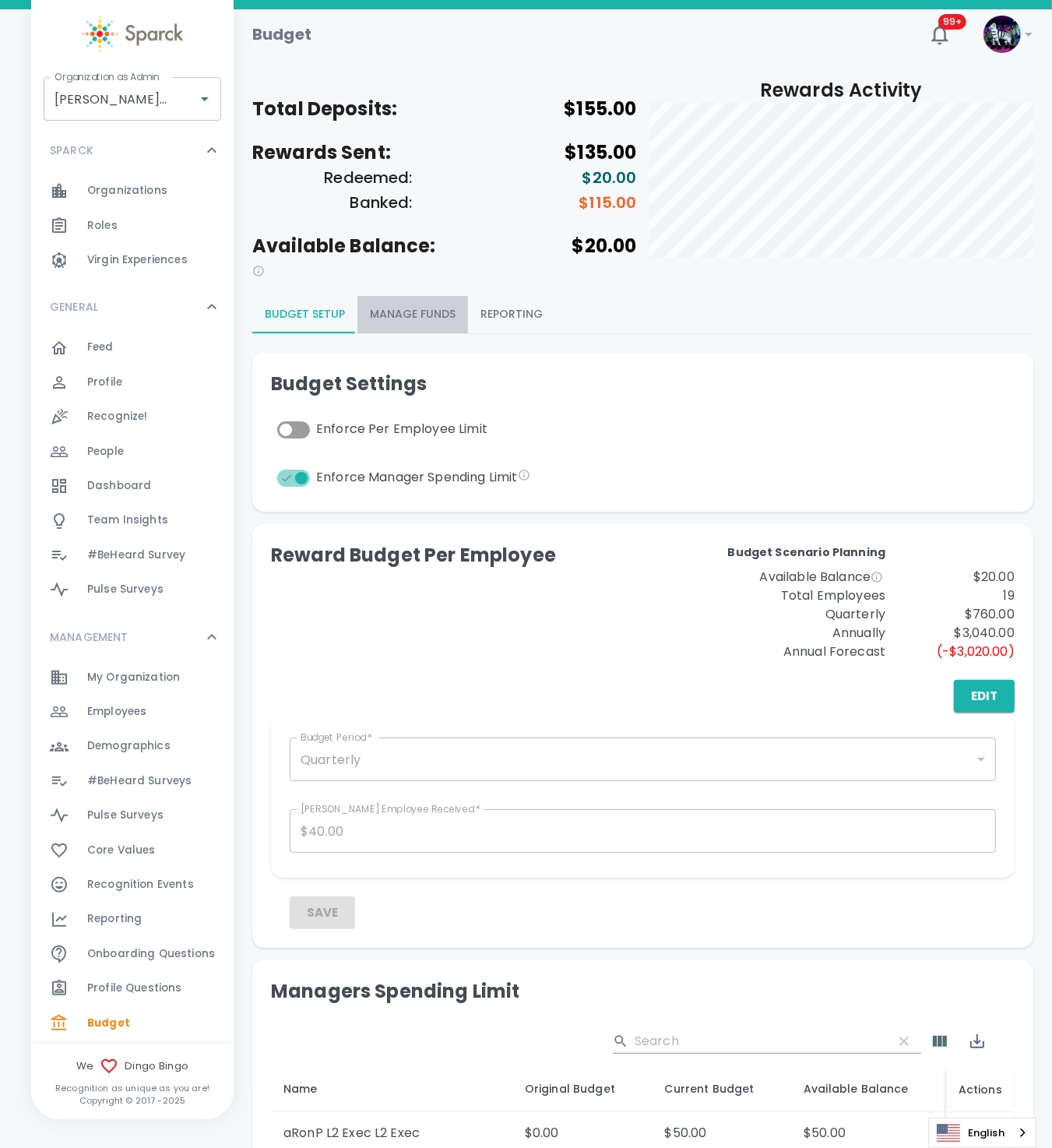
click at [412, 322] on button "Manage Funds" at bounding box center [412, 314] width 111 height 37
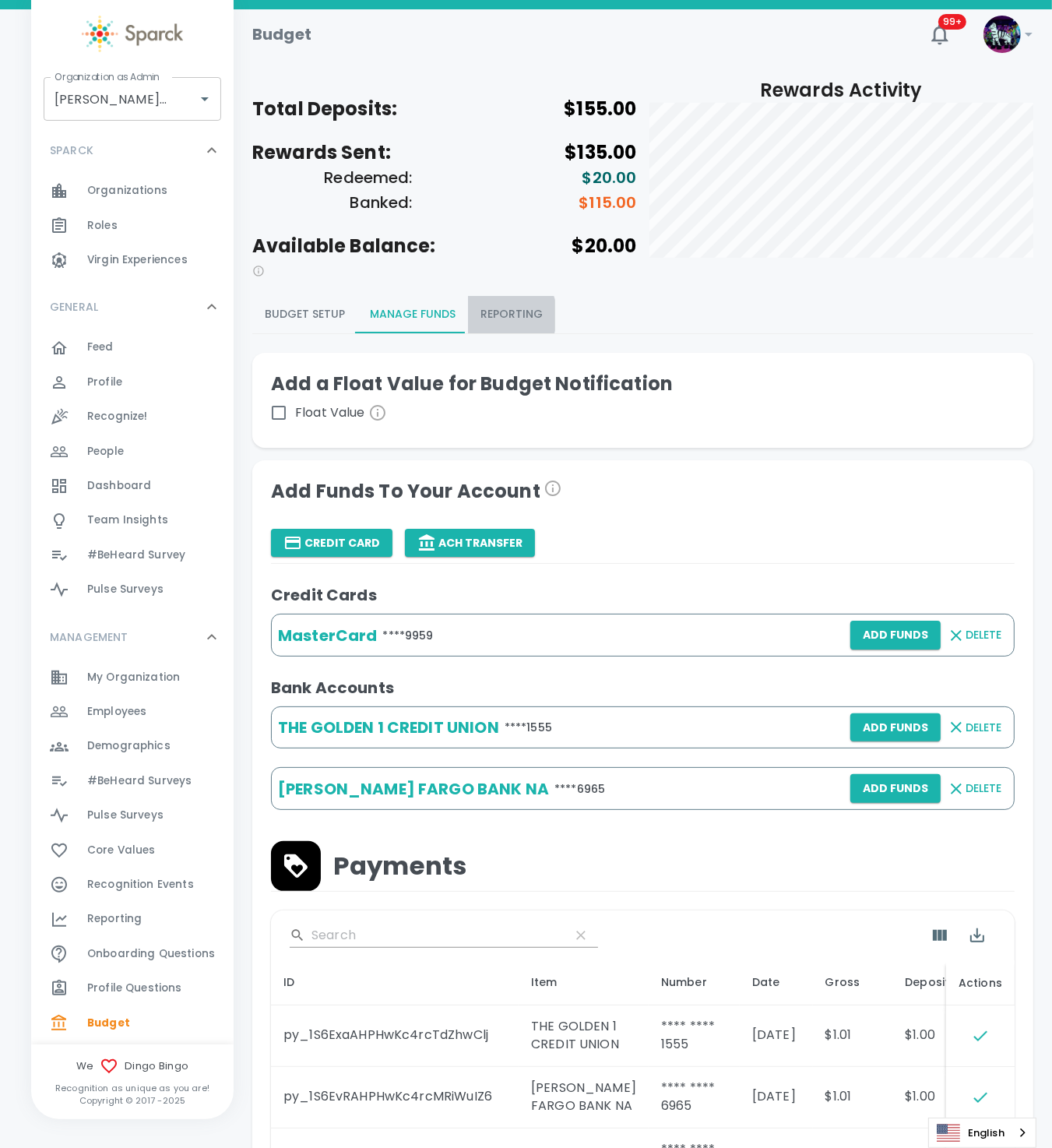
click at [497, 315] on button "Reporting" at bounding box center [511, 314] width 87 height 37
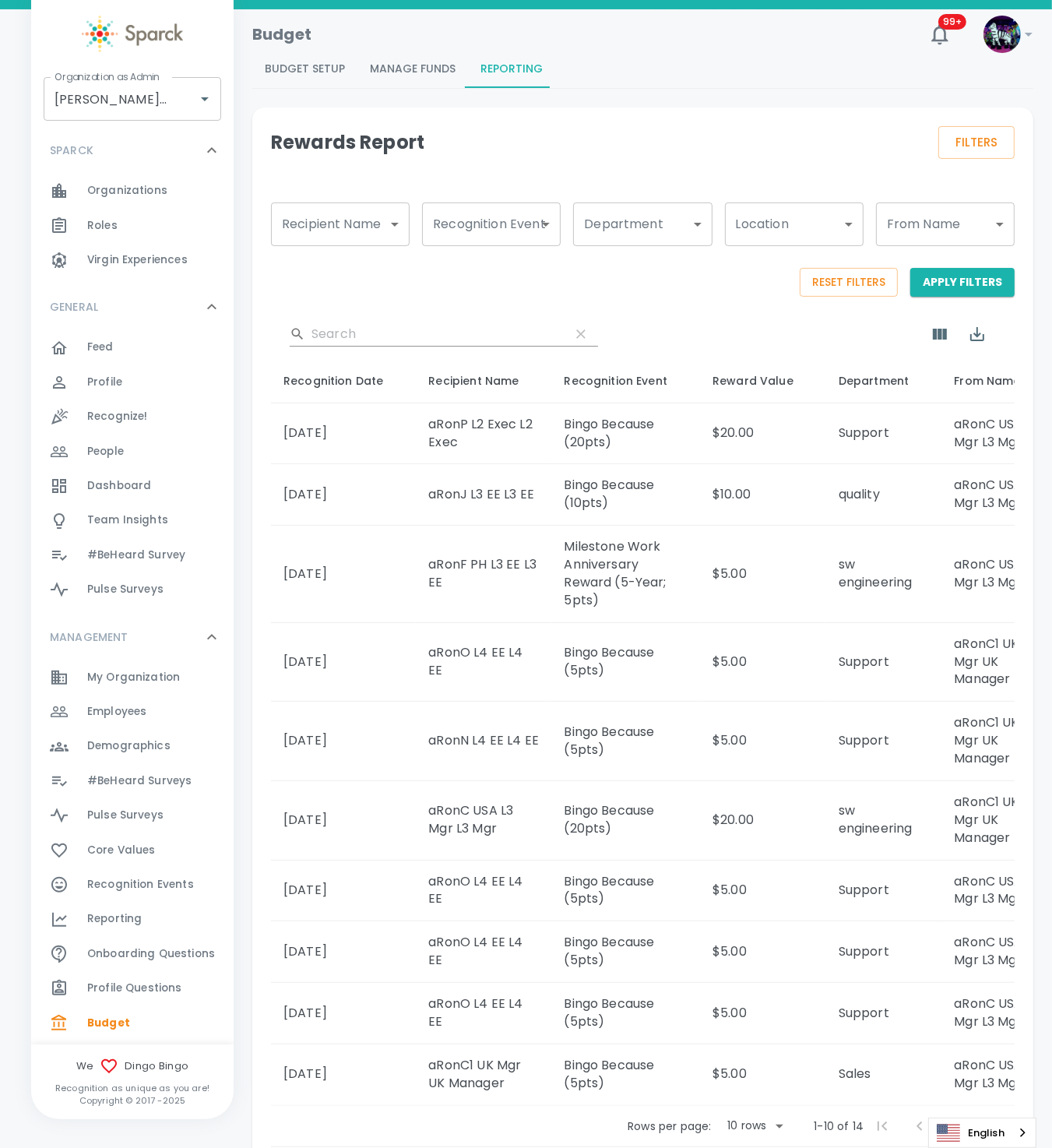
scroll to position [19, 0]
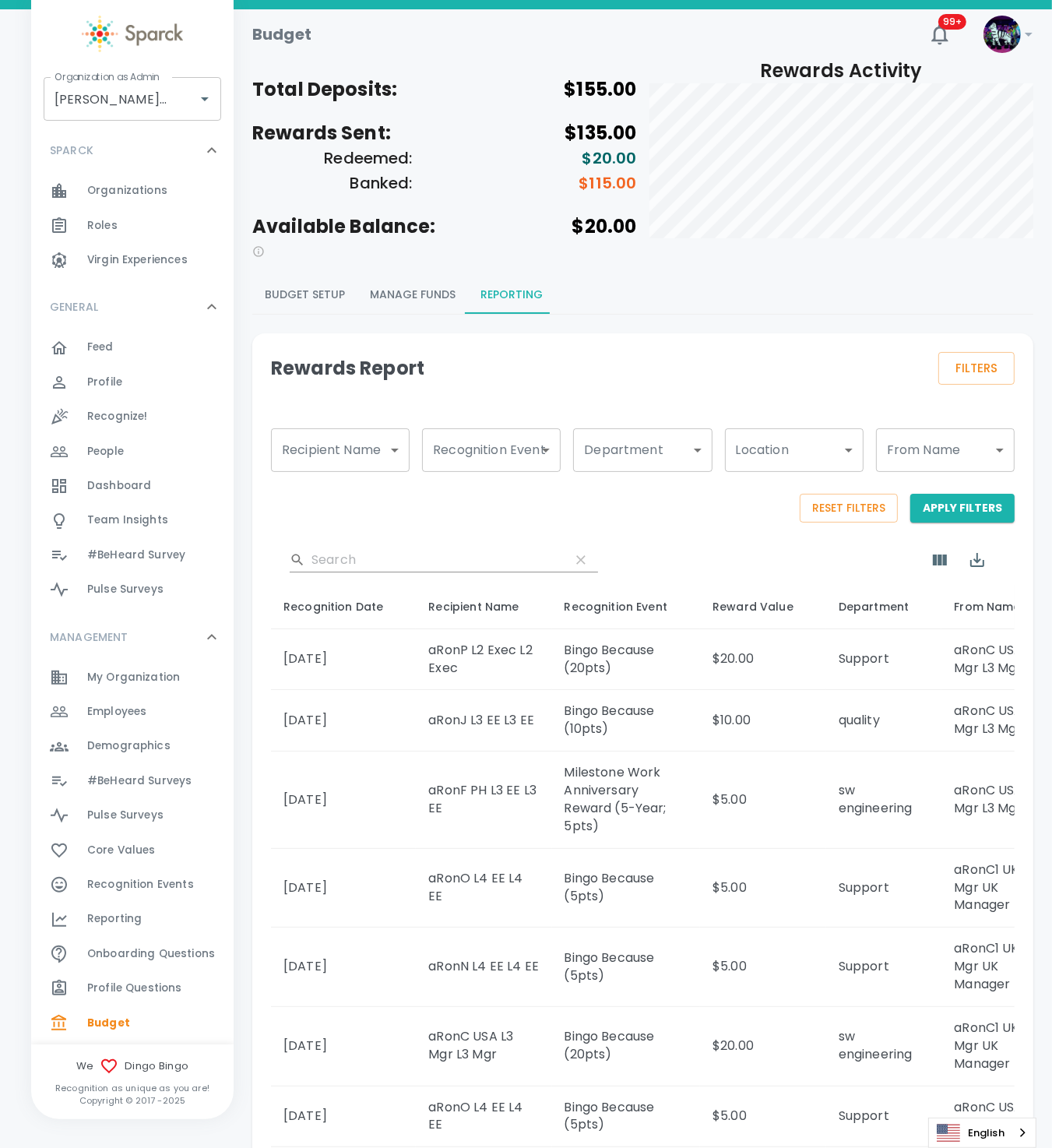
click at [635, 560] on div "​" at bounding box center [642, 560] width 744 height 50
click at [133, 909] on span "Reporting 0" at bounding box center [114, 919] width 54 height 22
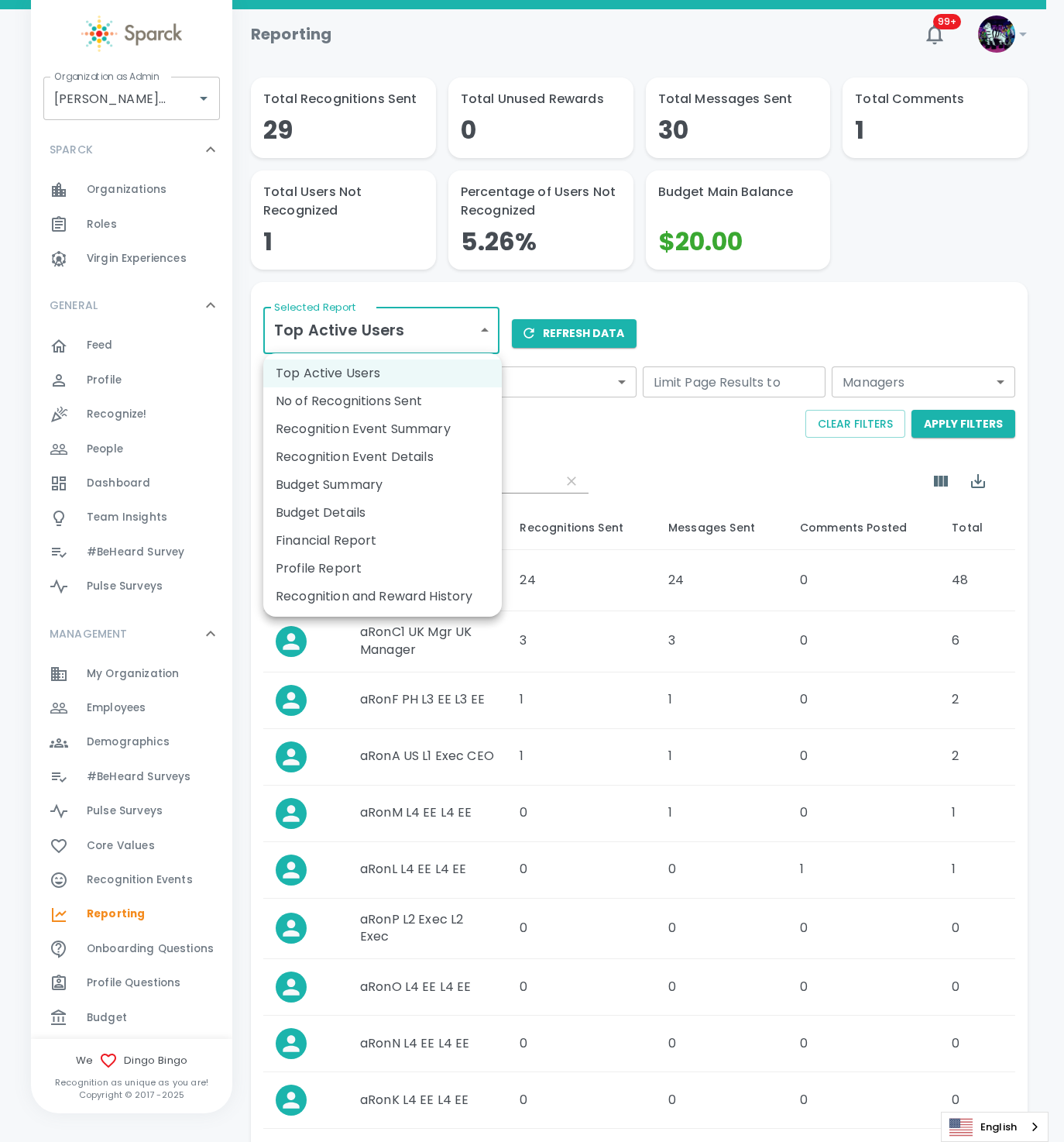
click at [374, 333] on body "Skip Navigation Reporting 99+ ! Organization as Admin Dingo Bingo • 1486 Organi…" at bounding box center [532, 631] width 1064 height 1263
click at [396, 515] on li "Budget Details" at bounding box center [382, 512] width 238 height 28
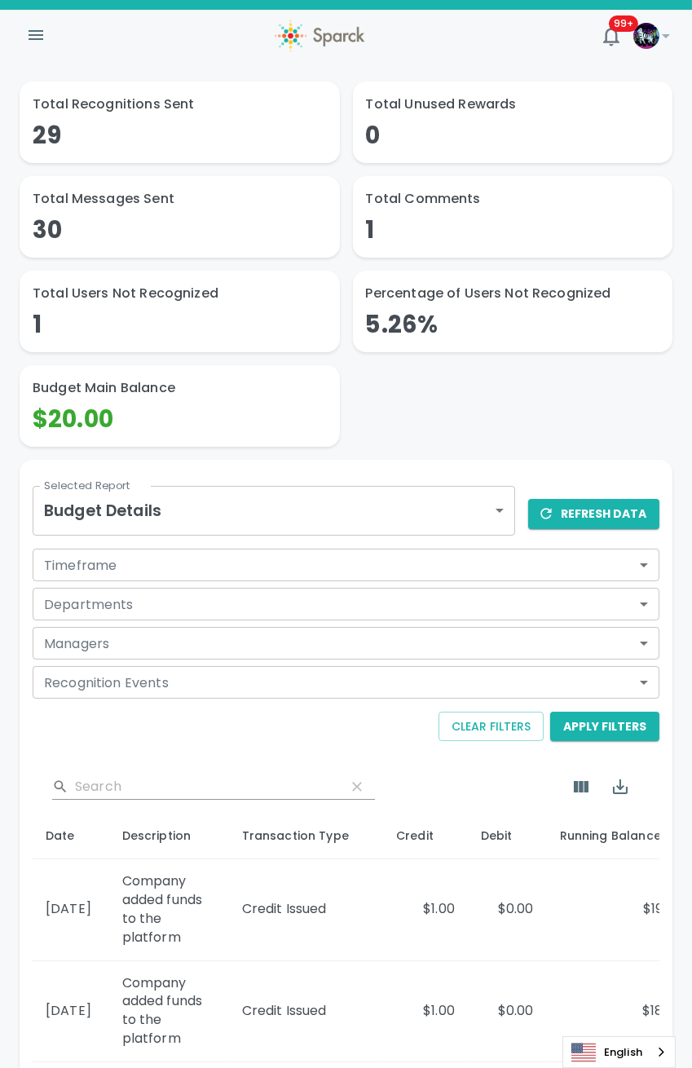
drag, startPoint x: 894, startPoint y: 673, endPoint x: 464, endPoint y: 33, distance: 770.3
click at [464, 33] on div "99+ !" at bounding box center [346, 35] width 653 height 43
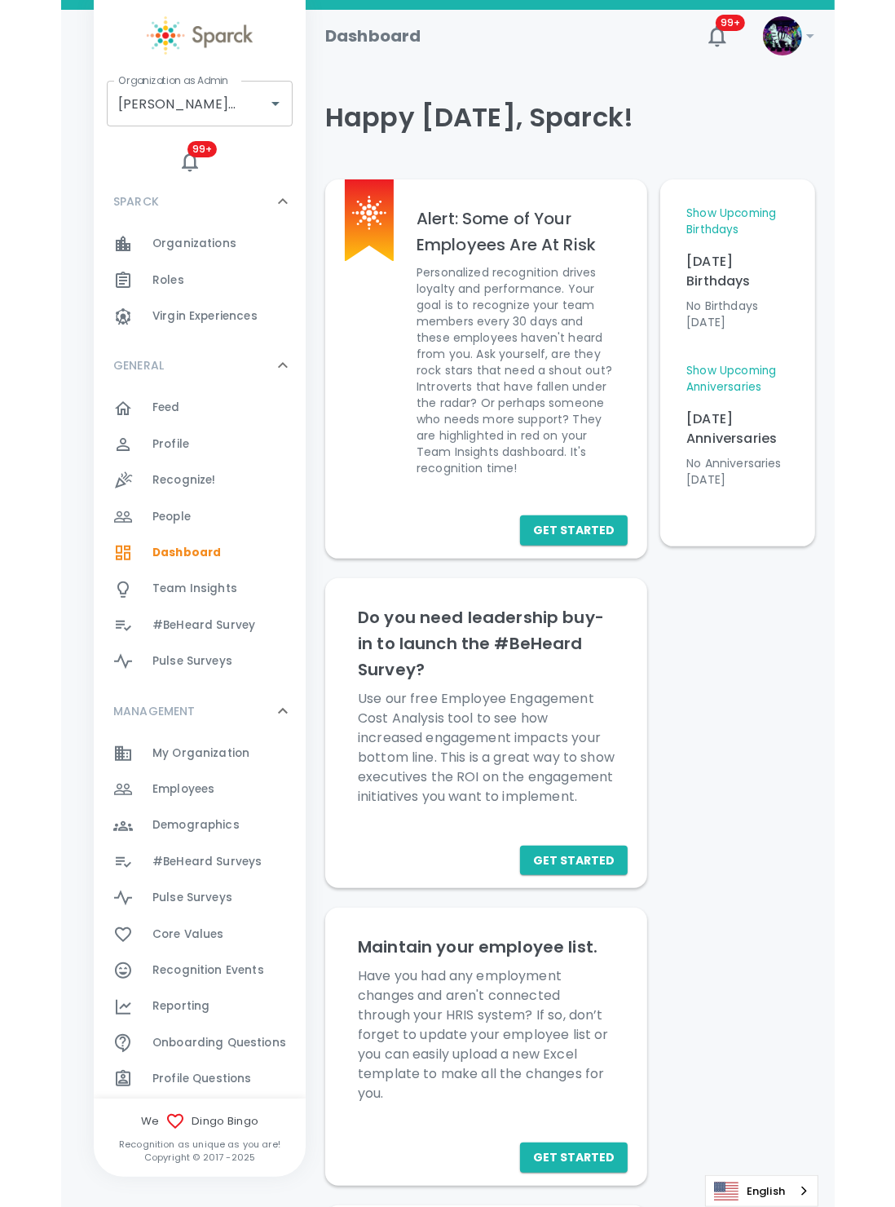
scroll to position [138, 0]
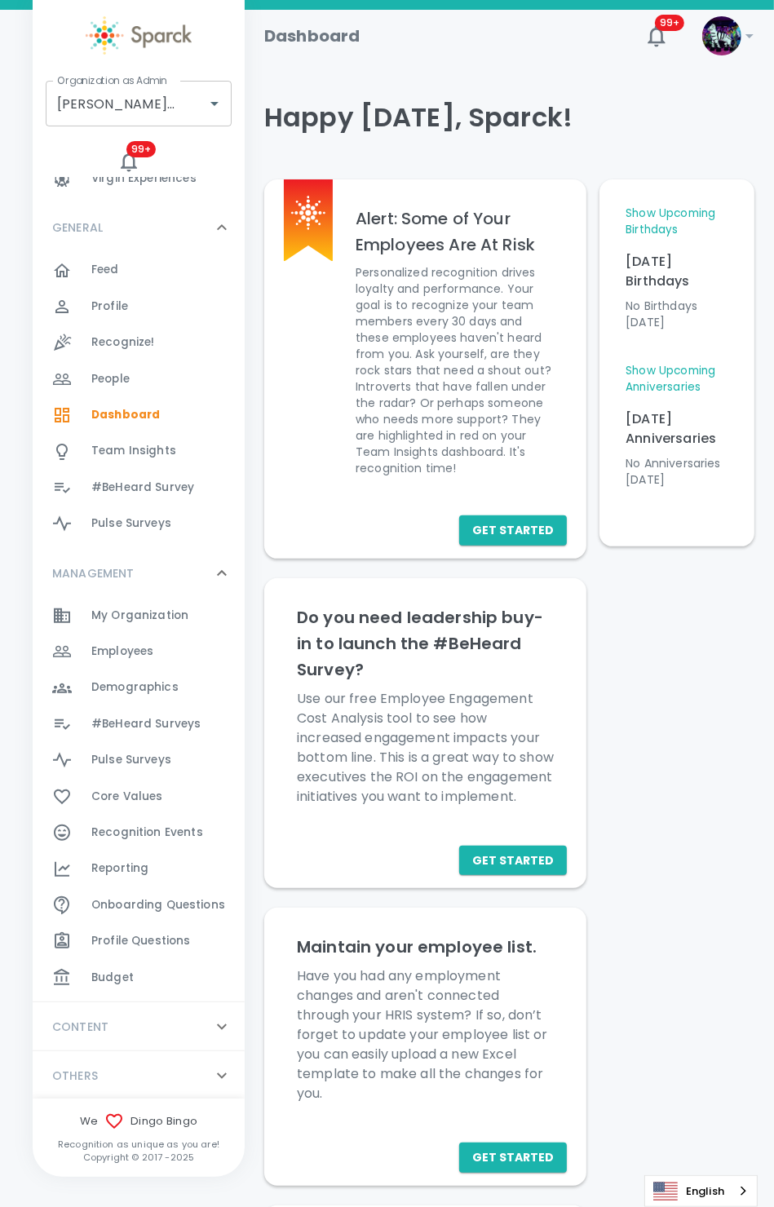
click at [116, 970] on span "Budget" at bounding box center [112, 978] width 42 height 16
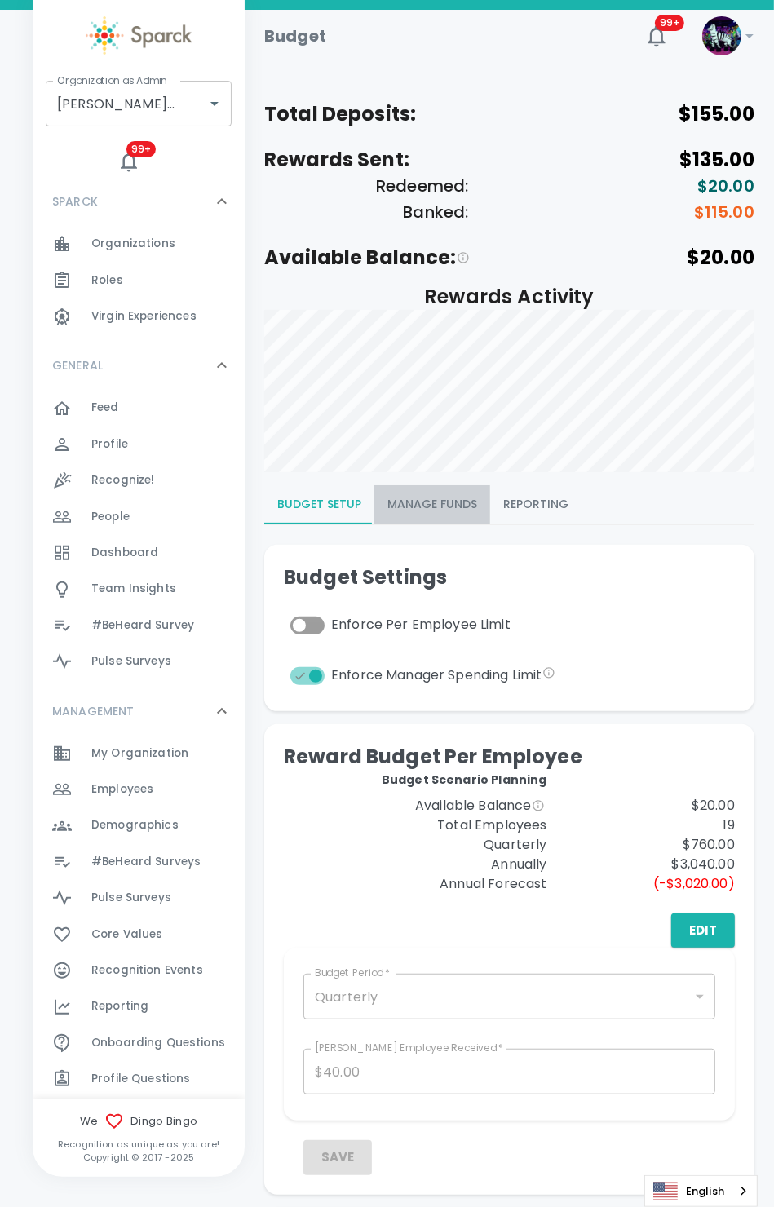
click at [436, 497] on button "Manage Funds" at bounding box center [432, 504] width 116 height 39
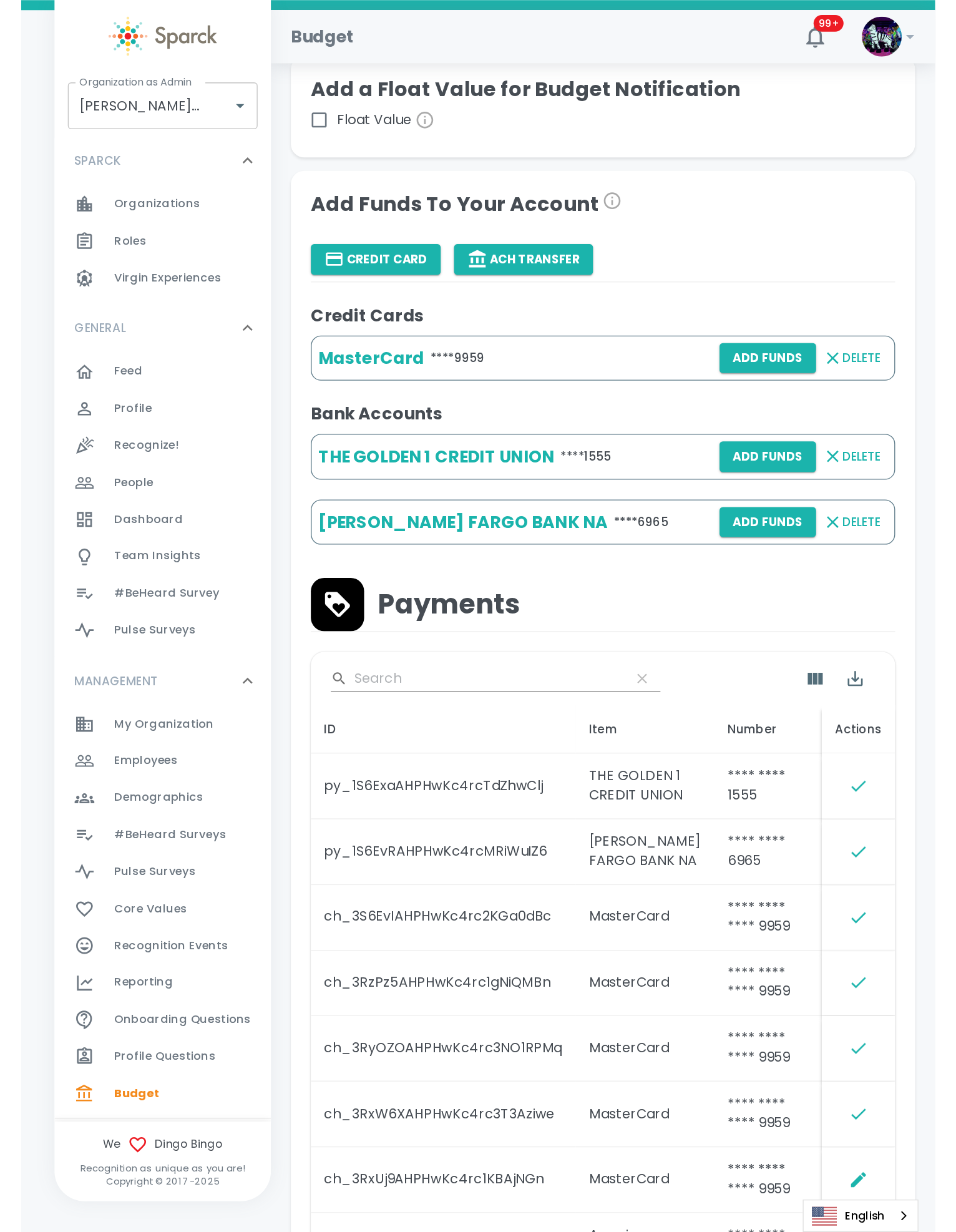
scroll to position [150, 0]
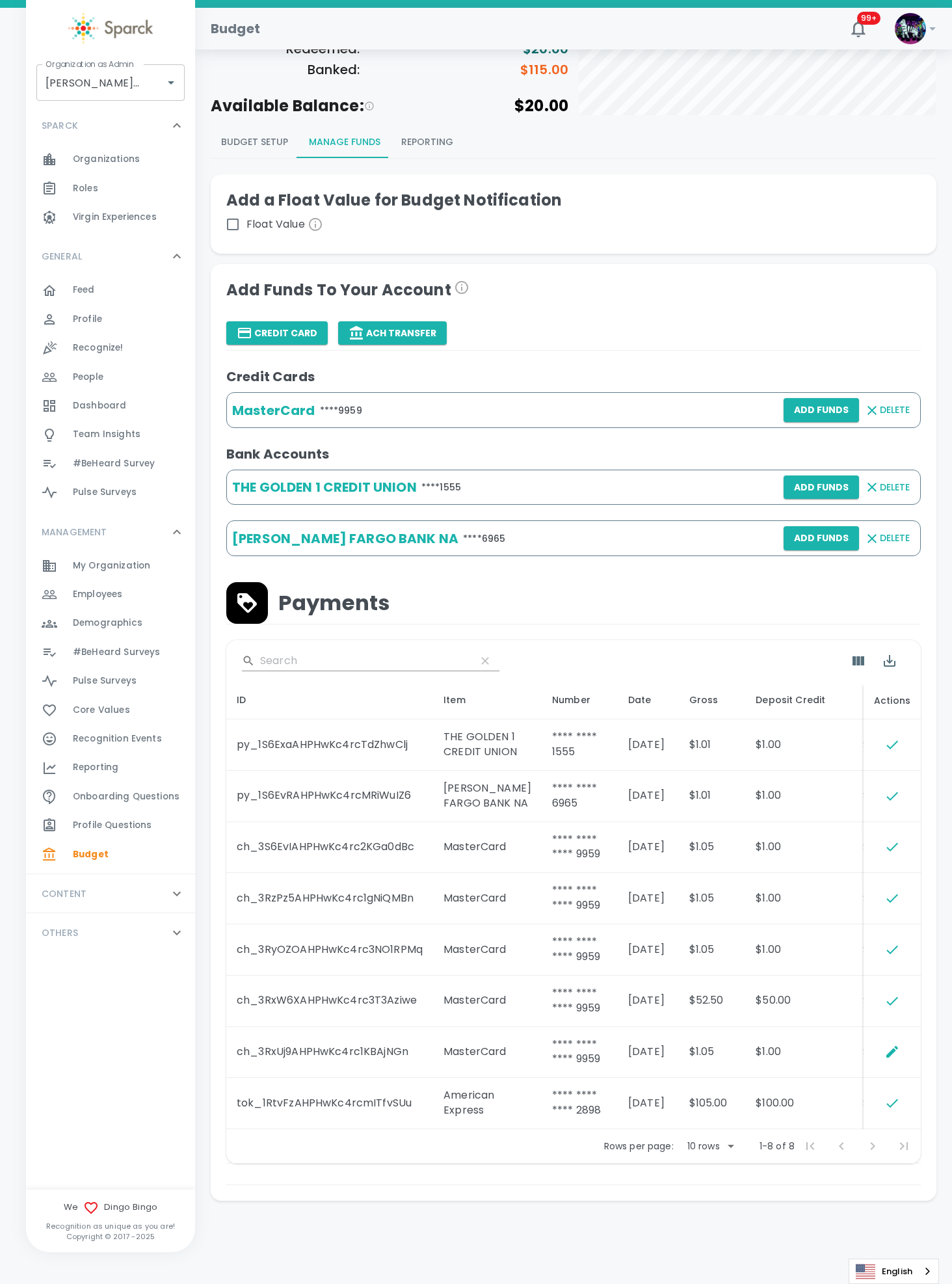
drag, startPoint x: 622, startPoint y: 2, endPoint x: 468, endPoint y: 541, distance: 560.6
click at [468, 582] on div "Payments" at bounding box center [573, 603] width 694 height 41
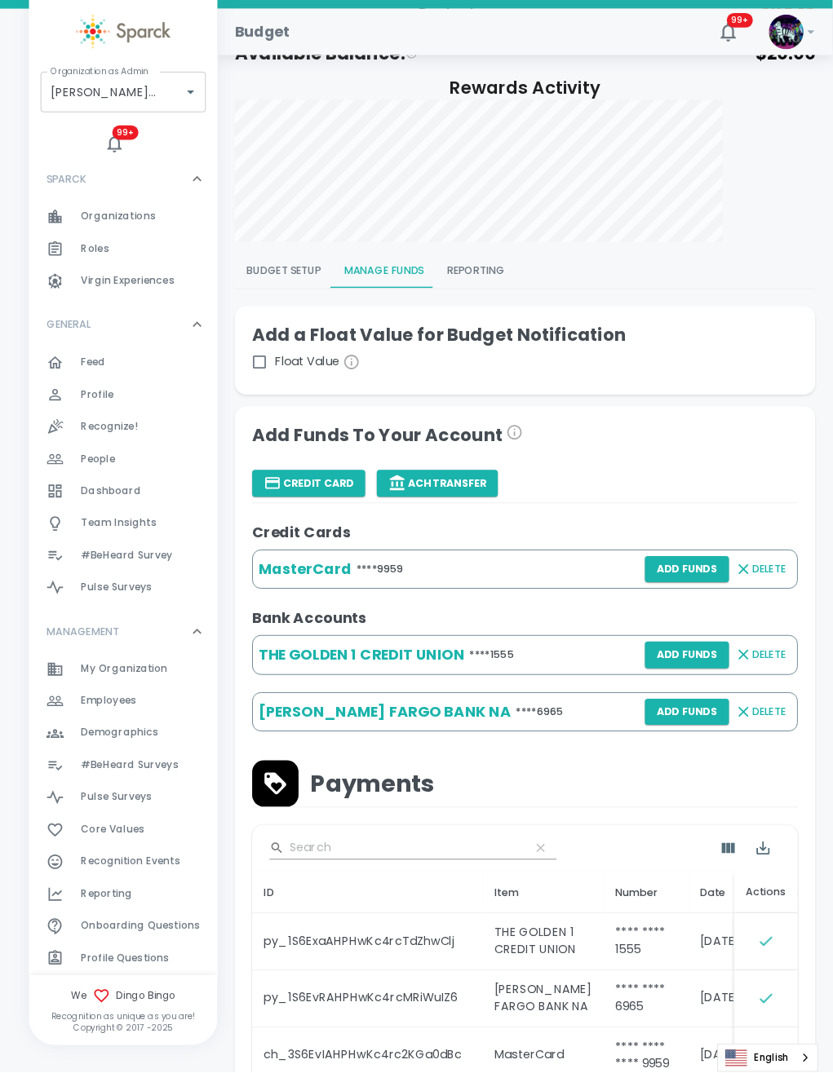
scroll to position [198, 0]
